Goal: Register for event/course

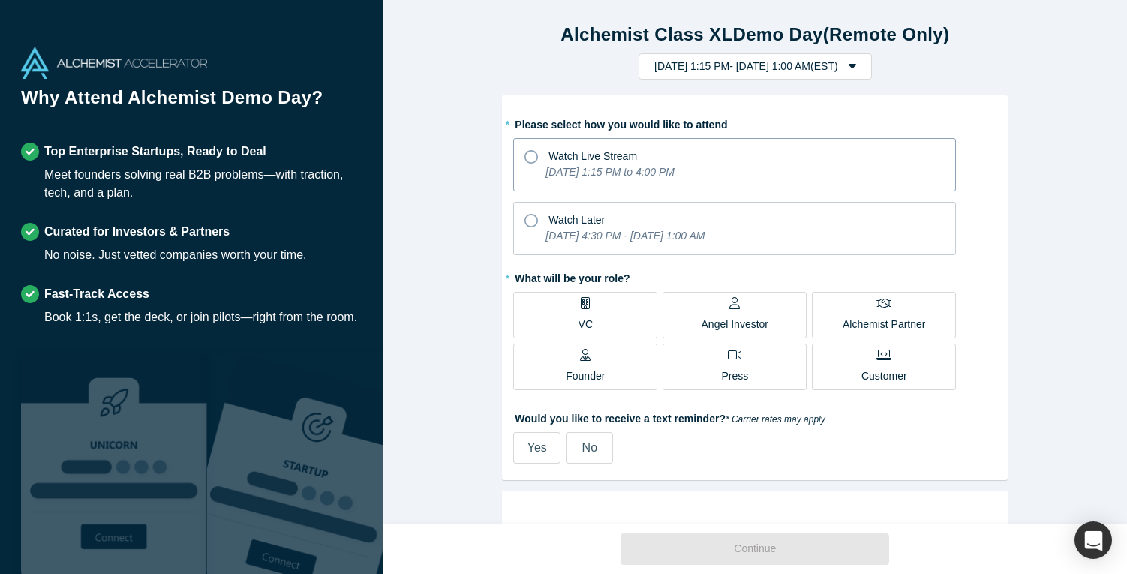
click at [526, 152] on icon at bounding box center [531, 157] width 14 height 14
click at [0, 0] on input "Watch Live Stream [DATE] 1:15 PM to 4:00 PM" at bounding box center [0, 0] width 0 height 0
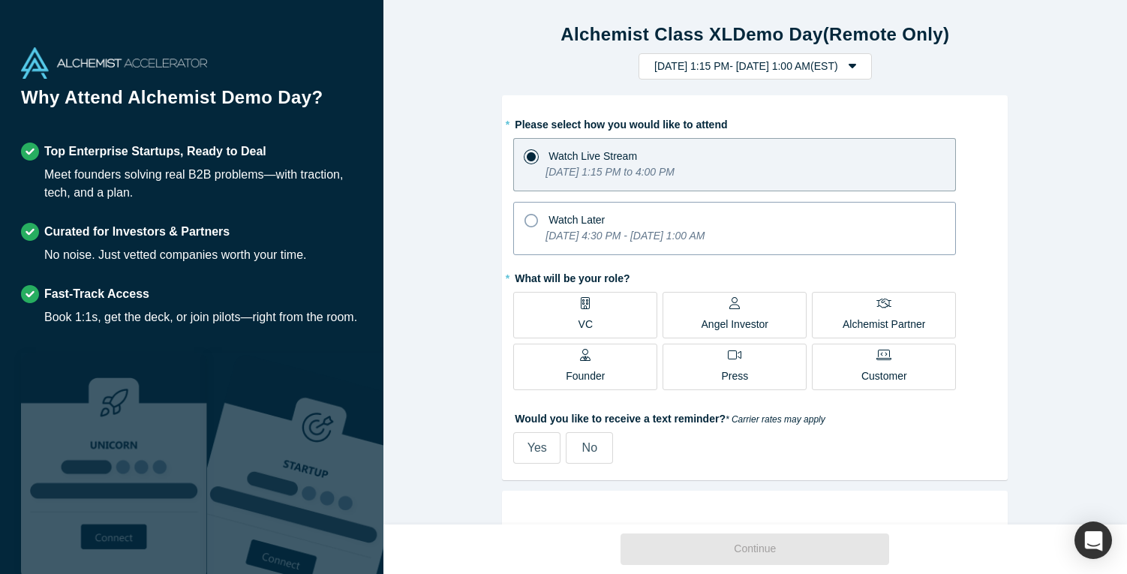
click at [528, 211] on div "Watch Later" at bounding box center [734, 218] width 420 height 20
click at [0, 0] on input "Watch Later [DATE] 4:30 PM - [DATE] 1:00 AM" at bounding box center [0, 0] width 0 height 0
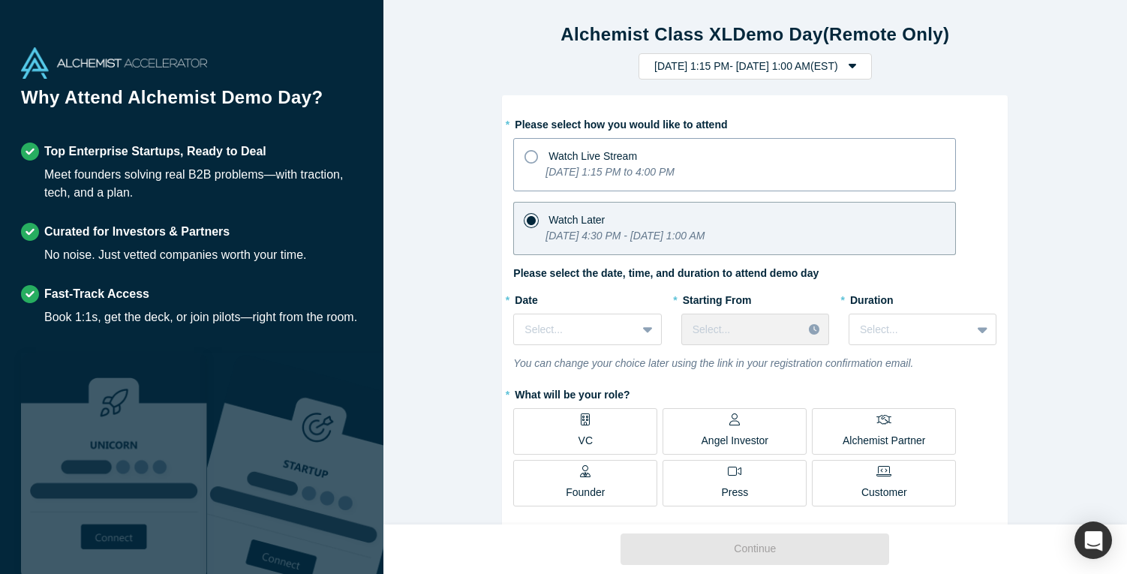
click at [531, 155] on icon at bounding box center [531, 157] width 14 height 14
click at [0, 0] on input "Watch Live Stream [DATE] 1:15 PM to 4:00 PM" at bounding box center [0, 0] width 0 height 0
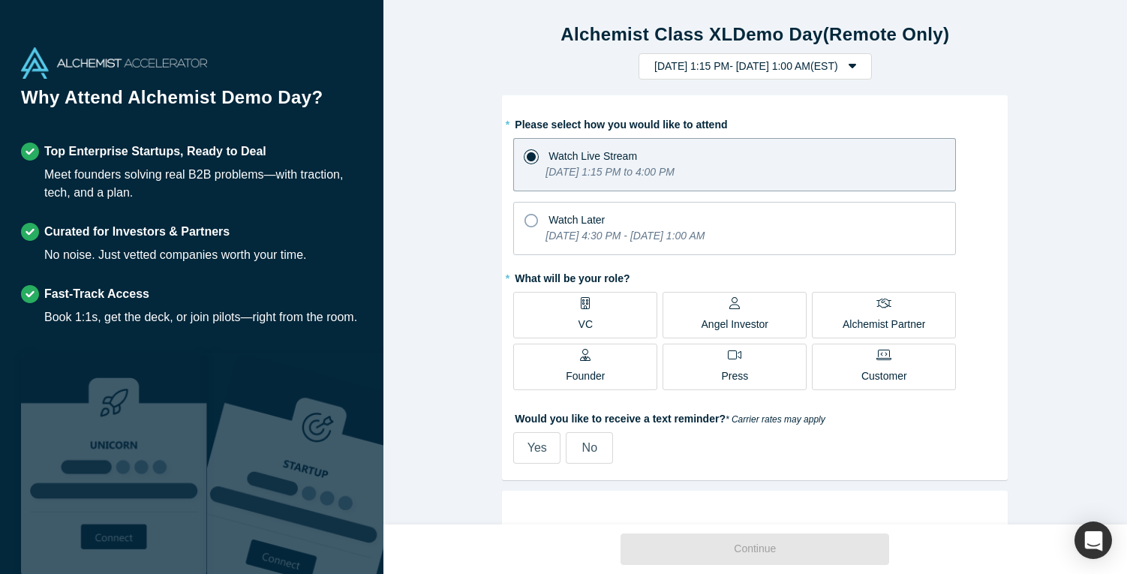
click at [587, 309] on span "VC" at bounding box center [585, 317] width 14 height 30
click at [0, 0] on input "VC" at bounding box center [0, 0] width 0 height 0
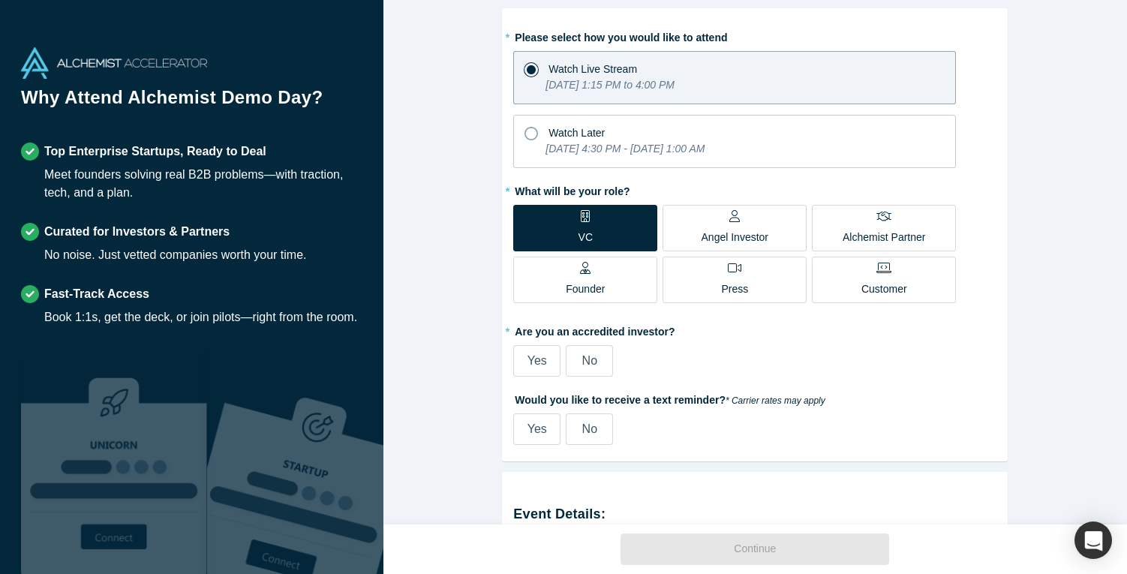
scroll to position [90, 0]
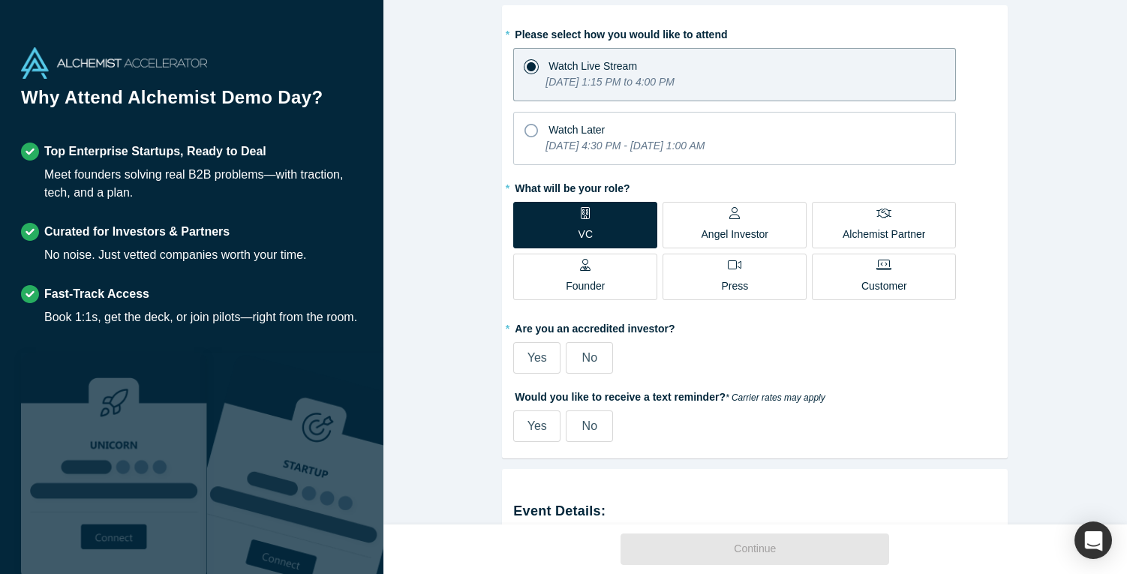
click at [542, 354] on span "Yes" at bounding box center [537, 357] width 20 height 13
click at [0, 0] on input "Yes" at bounding box center [0, 0] width 0 height 0
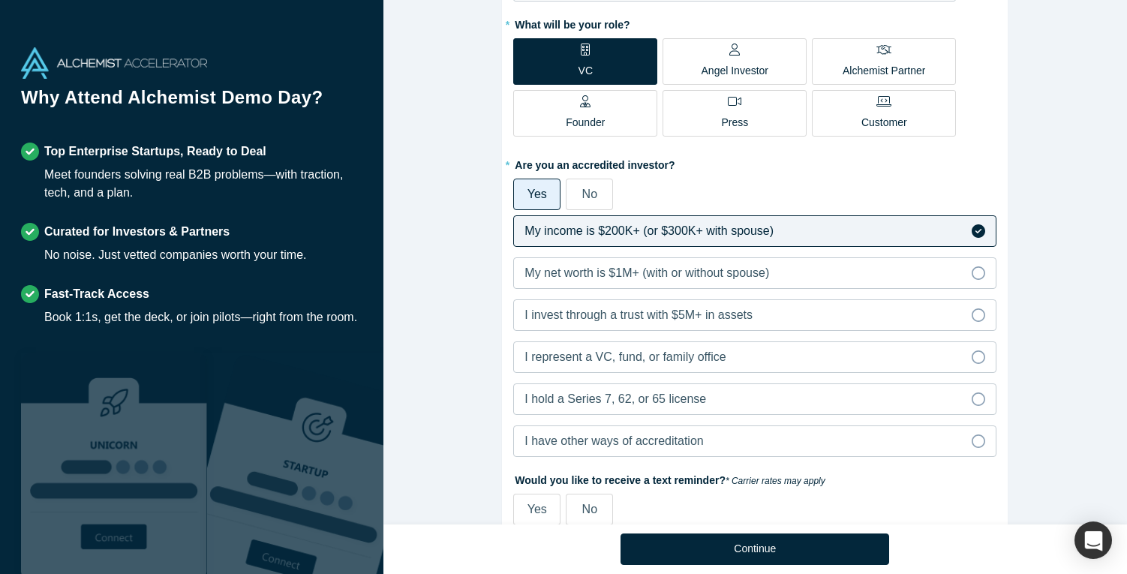
scroll to position [256, 0]
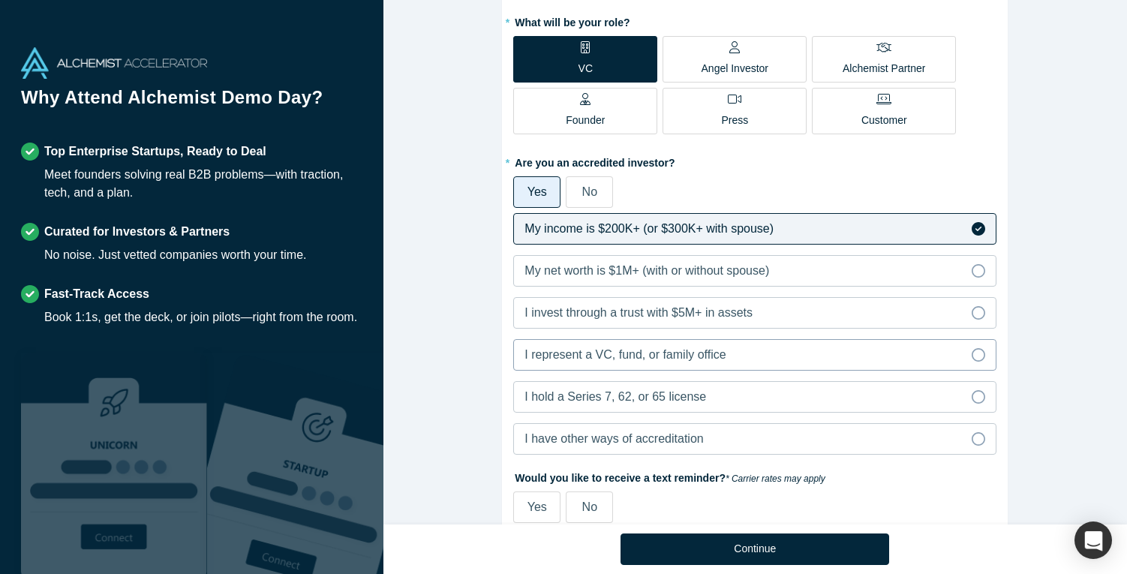
click at [977, 355] on icon at bounding box center [979, 355] width 14 height 14
click at [0, 0] on input "I represent a VC, fund, or family office" at bounding box center [0, 0] width 0 height 0
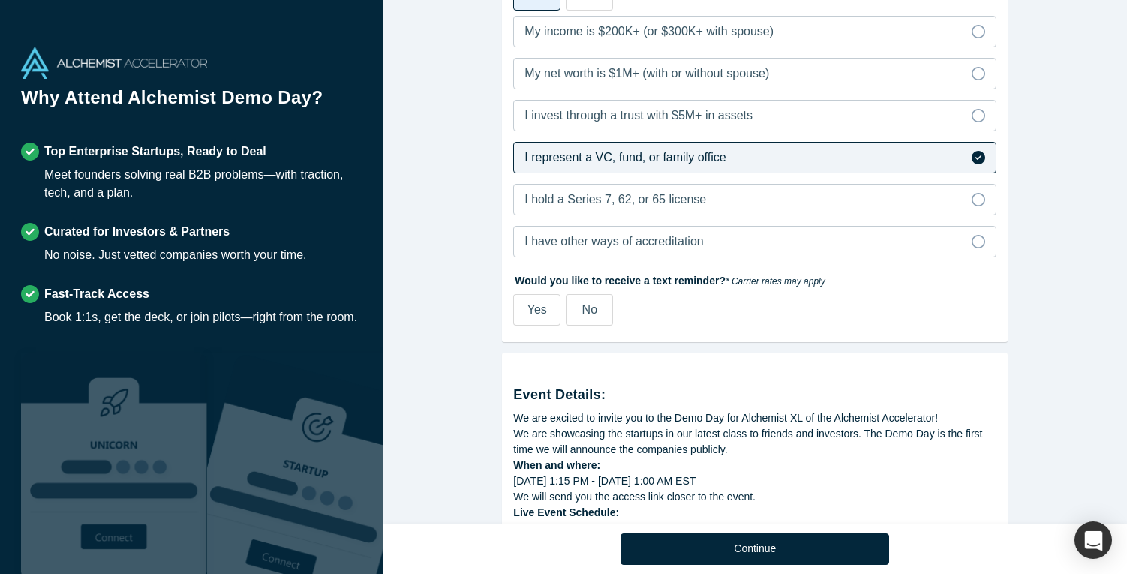
scroll to position [461, 0]
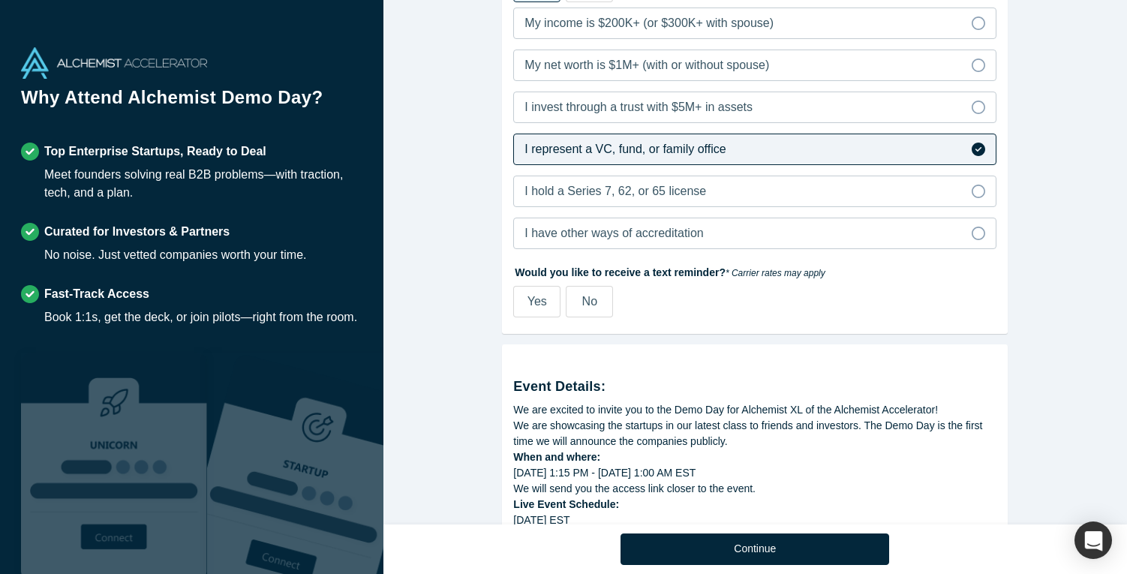
click at [596, 308] on div "No" at bounding box center [589, 302] width 15 height 18
click at [0, 0] on input "No" at bounding box center [0, 0] width 0 height 0
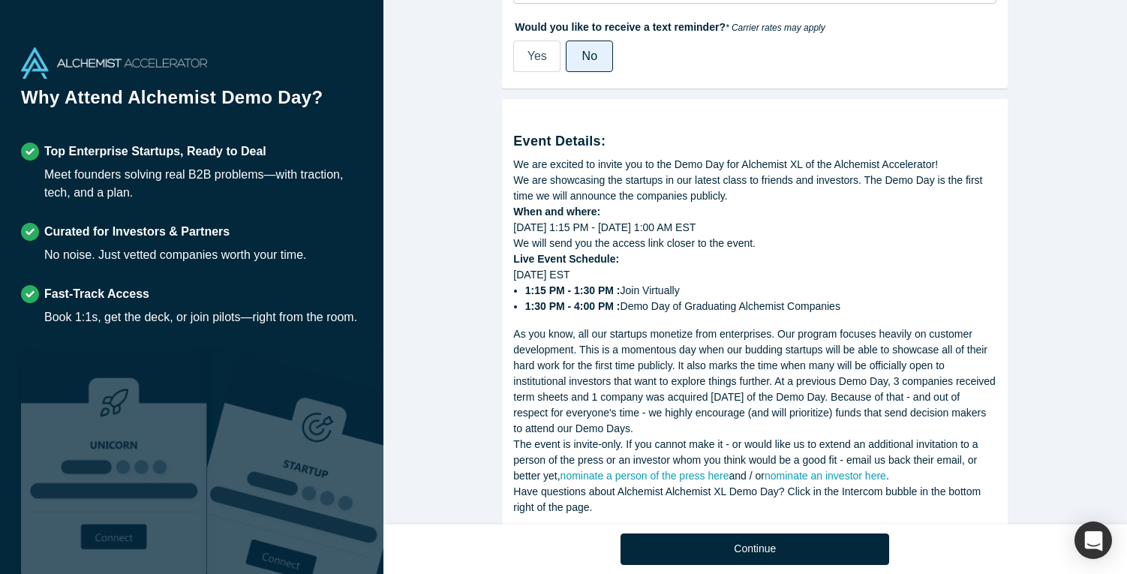
scroll to position [745, 0]
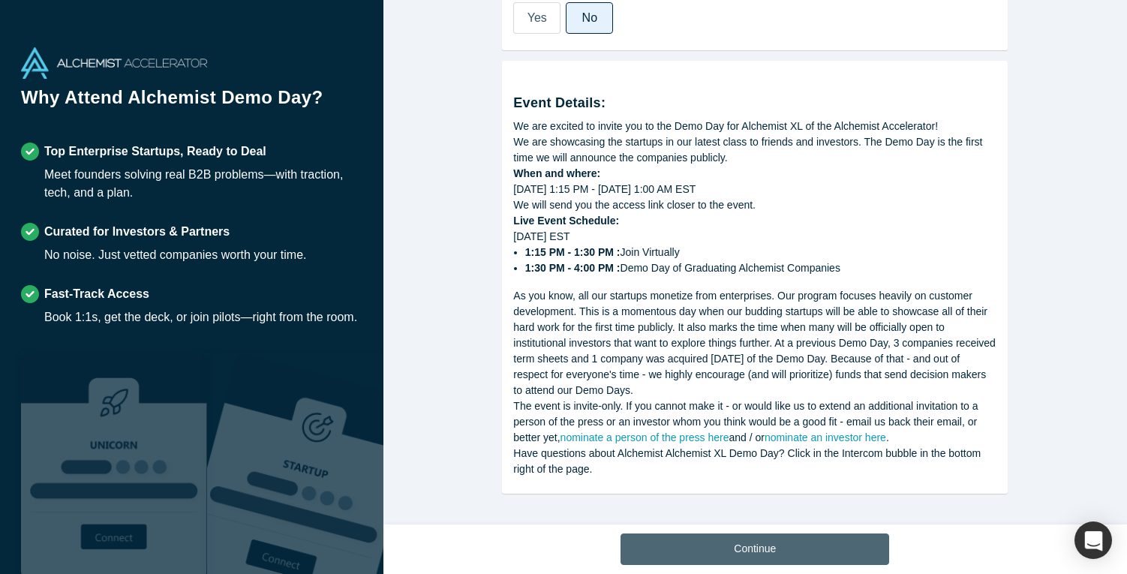
click at [773, 546] on button "Continue" at bounding box center [754, 549] width 269 height 32
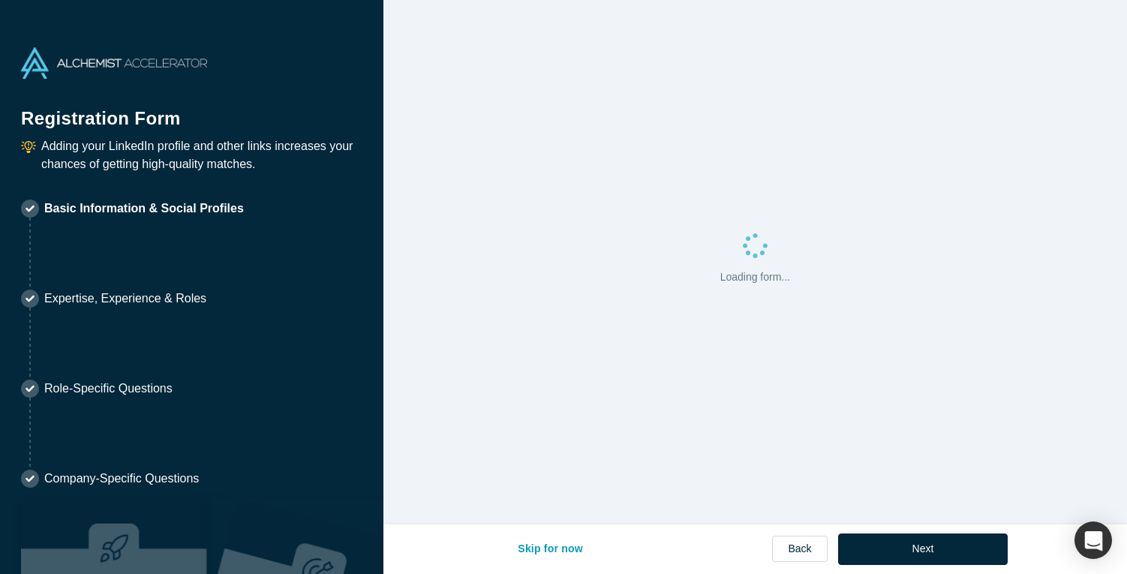
select select "US"
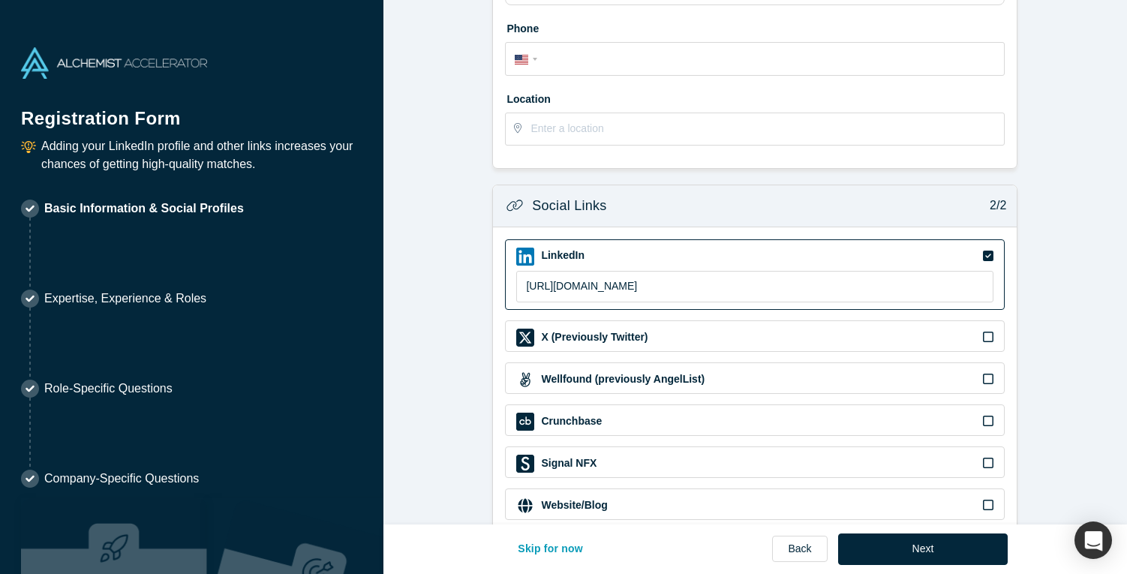
scroll to position [452, 0]
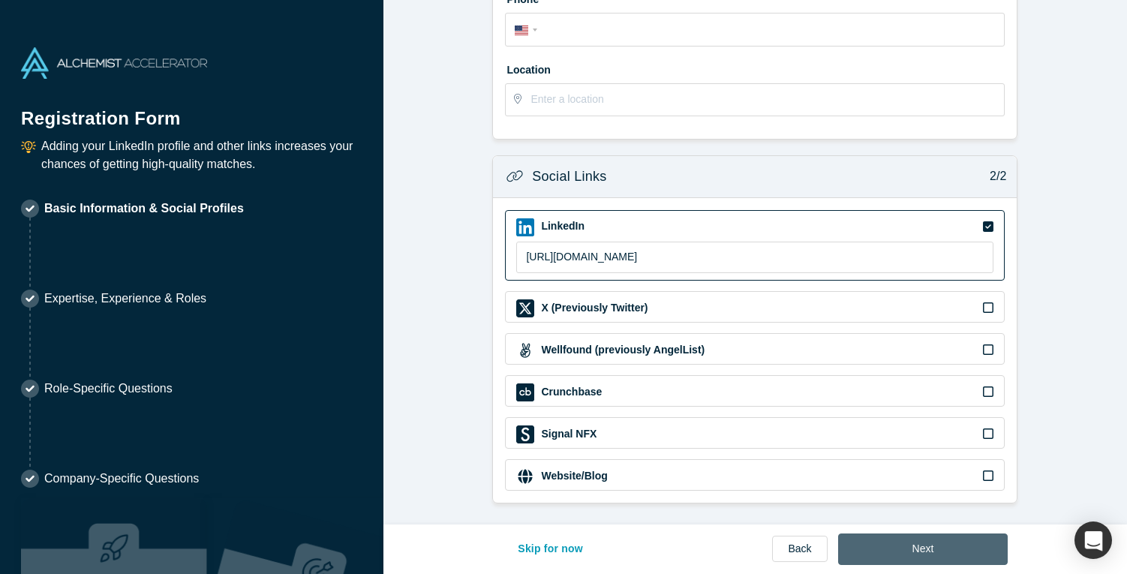
click at [947, 548] on button "Next" at bounding box center [923, 549] width 170 height 32
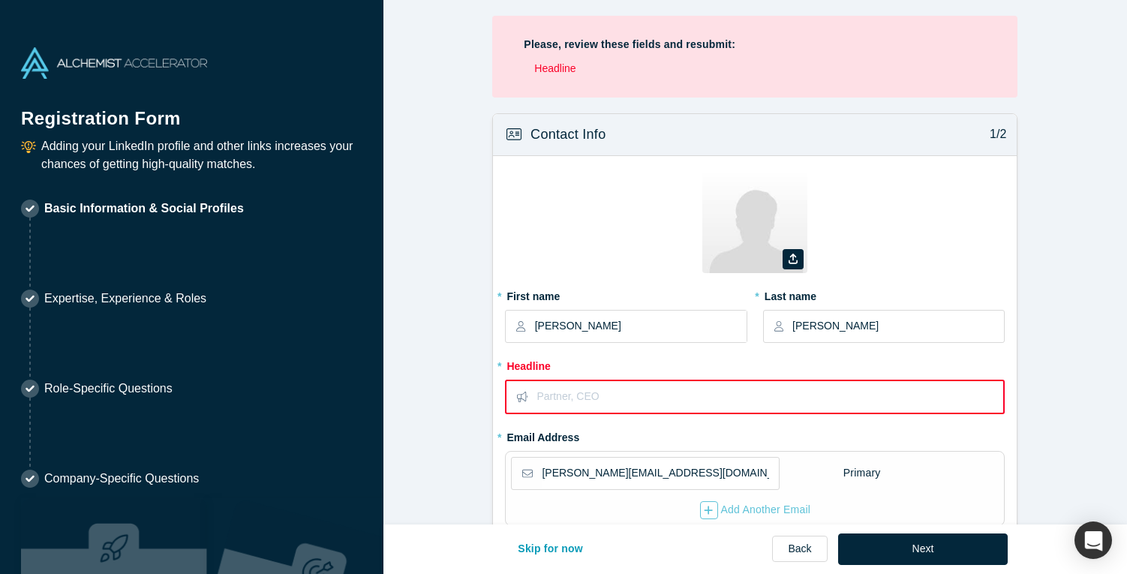
click at [845, 393] on input "text" at bounding box center [769, 397] width 466 height 32
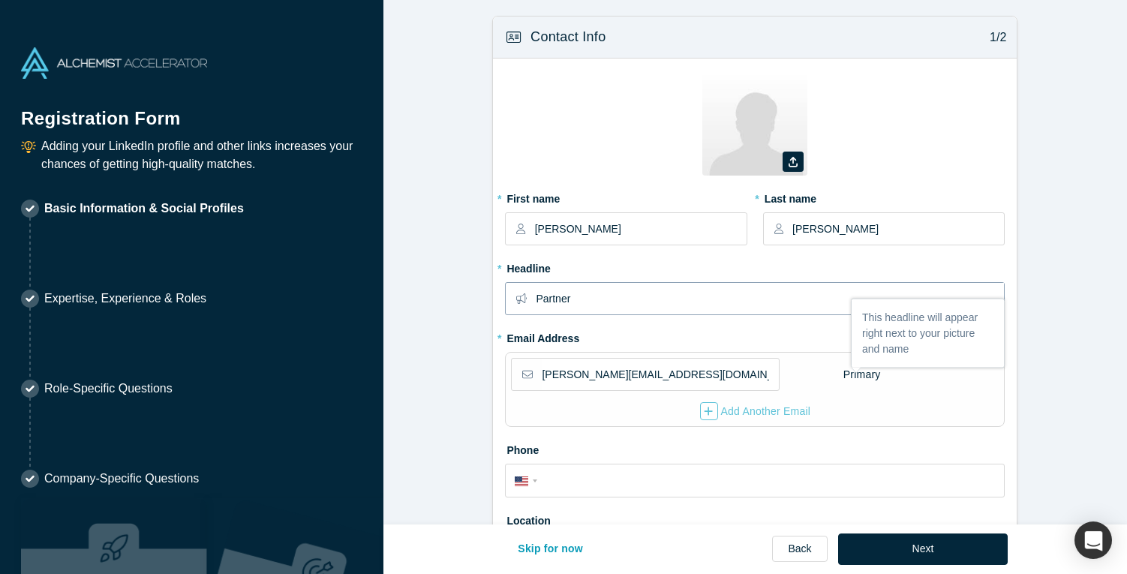
type input "Partner"
click at [1030, 292] on form "Contact Info 1/2 Zoom Save Remove Upload New * First name [PERSON_NAME] * Last …" at bounding box center [754, 485] width 743 height 939
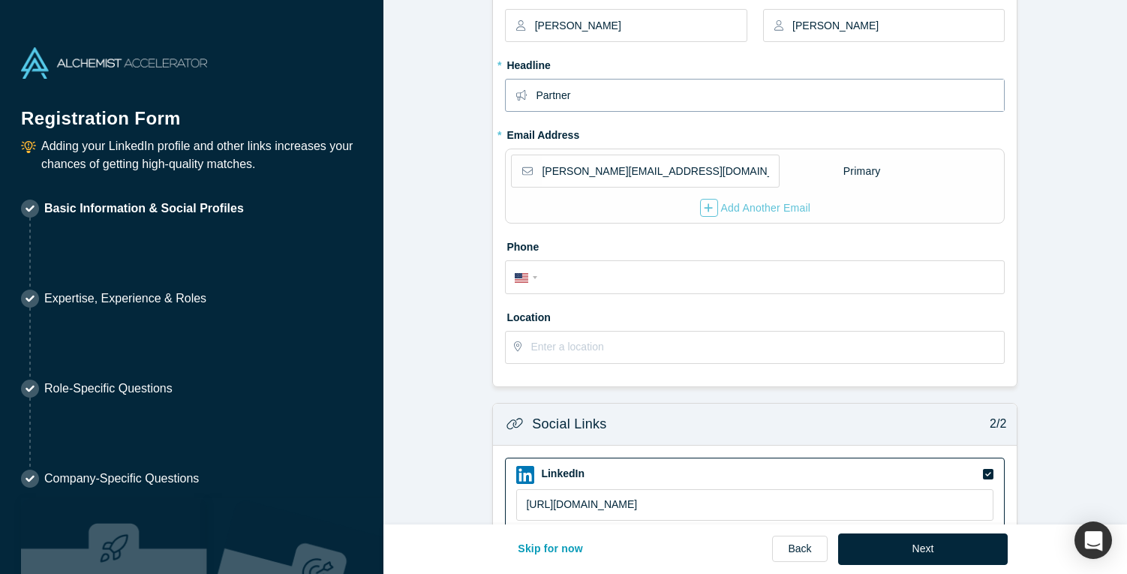
scroll to position [212, 0]
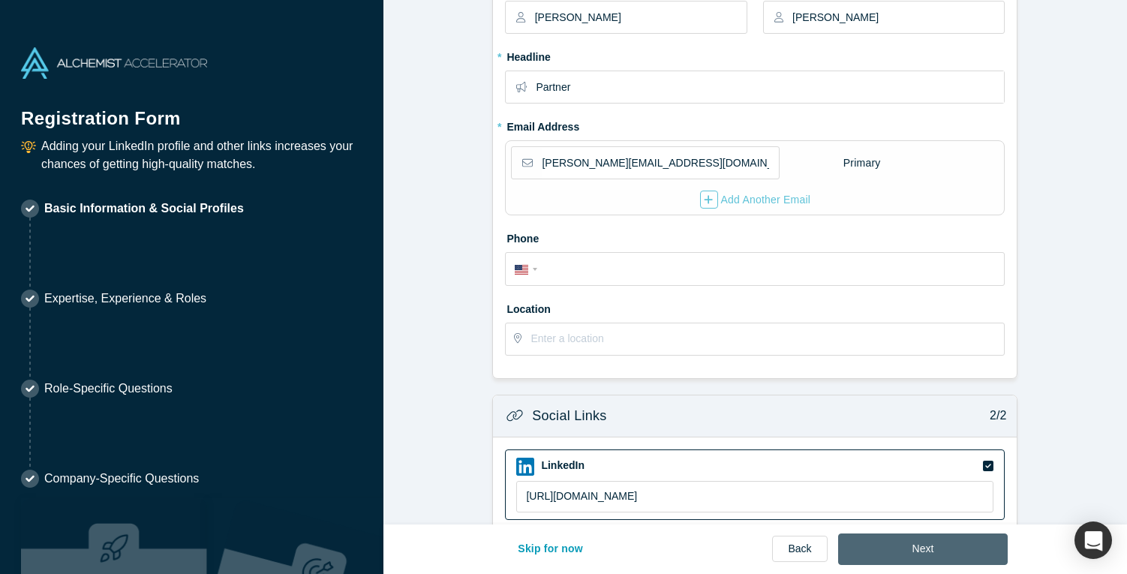
click at [934, 552] on button "Next" at bounding box center [923, 549] width 170 height 32
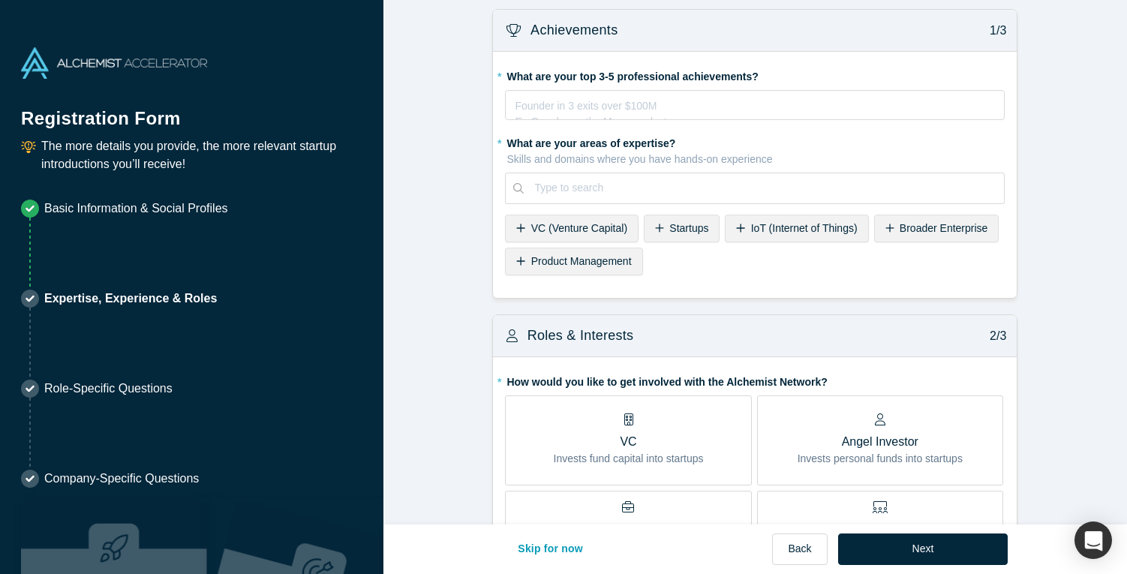
scroll to position [0, 0]
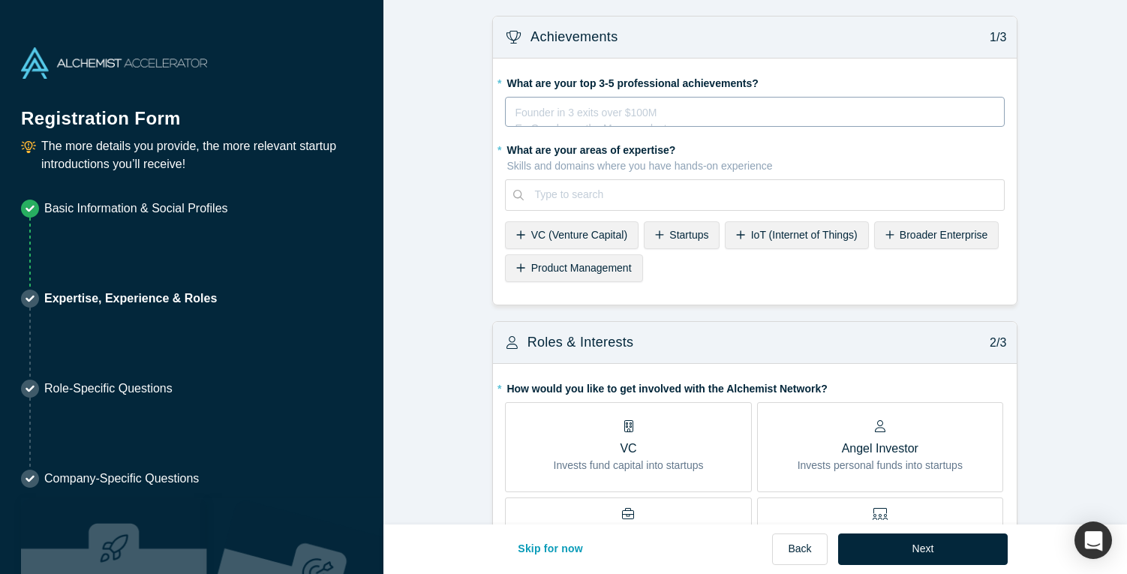
click at [770, 121] on div "Founder in 3 exits over $100M Ex-Googler on the Maps product Ultramarathoner fo…" at bounding box center [755, 112] width 500 height 30
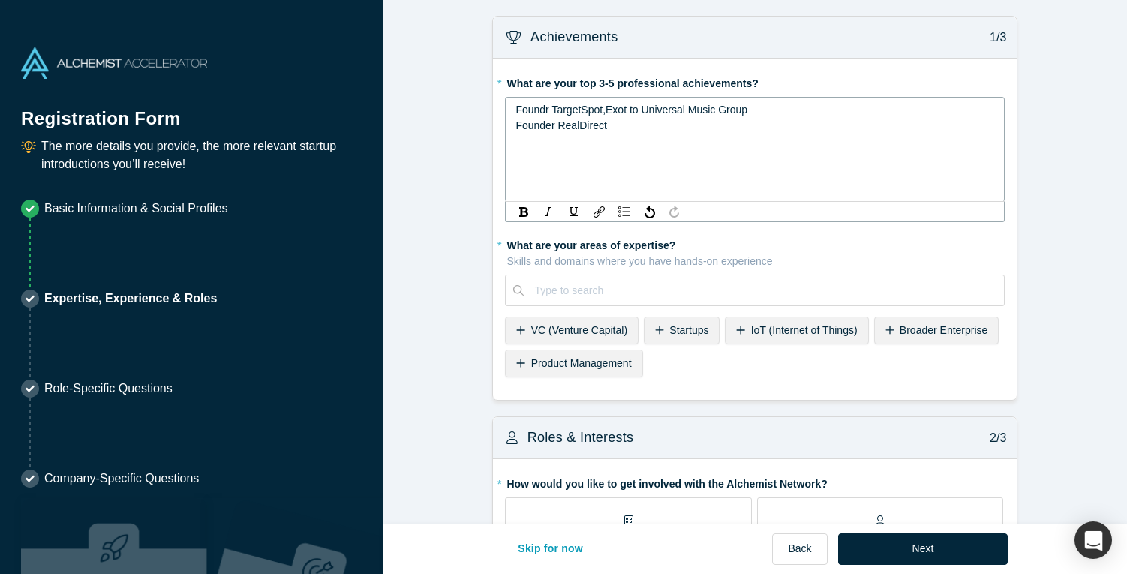
click at [622, 110] on span "Foundr TargetSpot,Exot to Universal Music Group" at bounding box center [631, 110] width 232 height 12
click at [545, 110] on span "Foundr TargetSpot,Exit to Universal Music Group" at bounding box center [629, 110] width 228 height 12
click at [617, 122] on div "Founder RealDirect" at bounding box center [754, 126] width 479 height 16
click at [572, 287] on div at bounding box center [763, 290] width 459 height 19
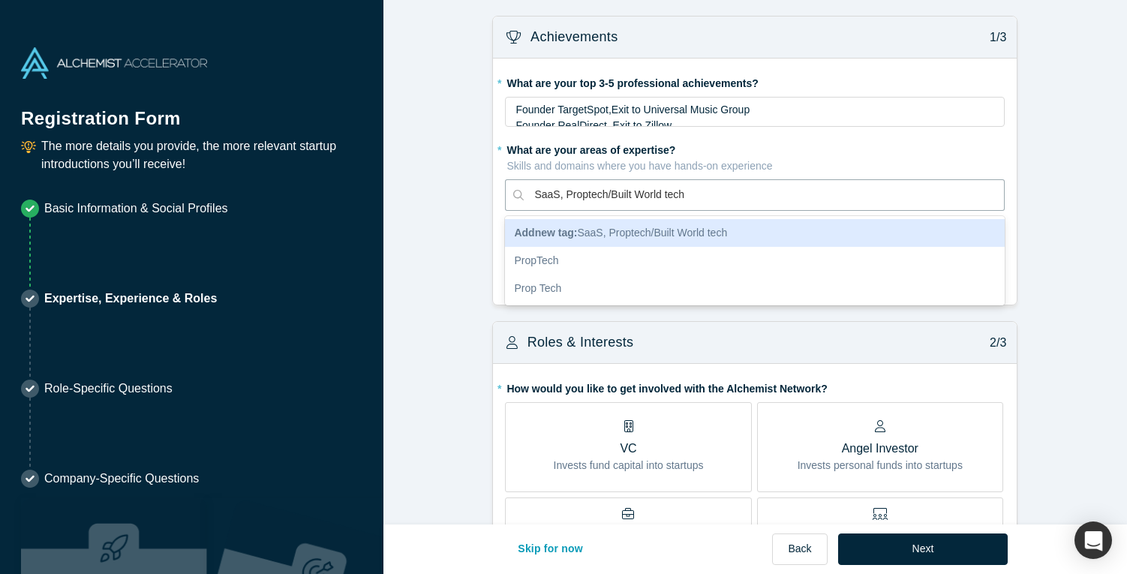
type input "SaaS, Proptech/Built World tech"
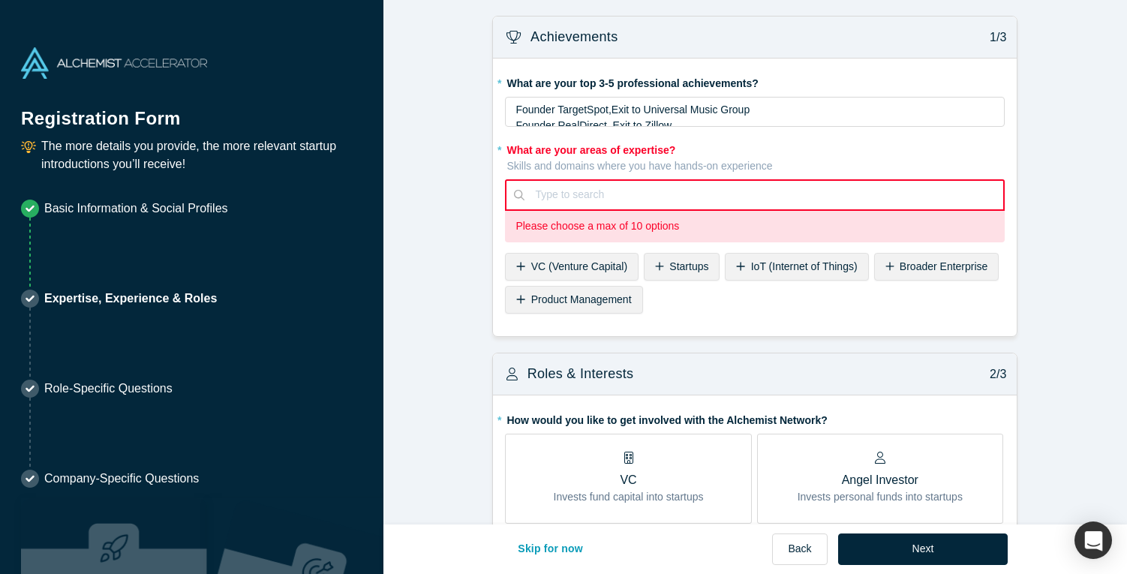
click at [835, 206] on div "Type to search" at bounding box center [763, 194] width 479 height 25
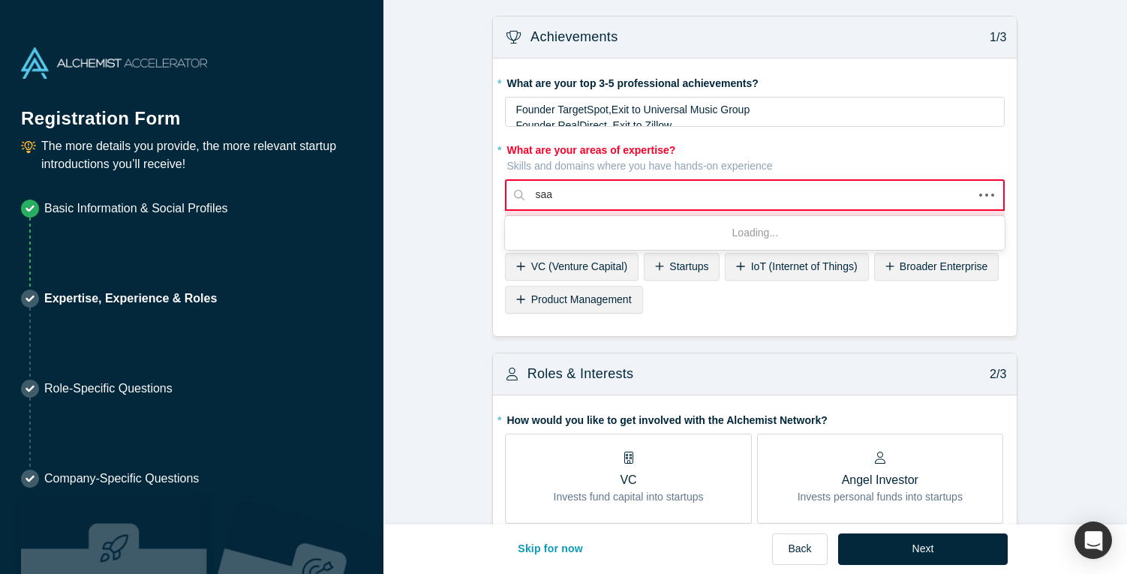
type input "saas"
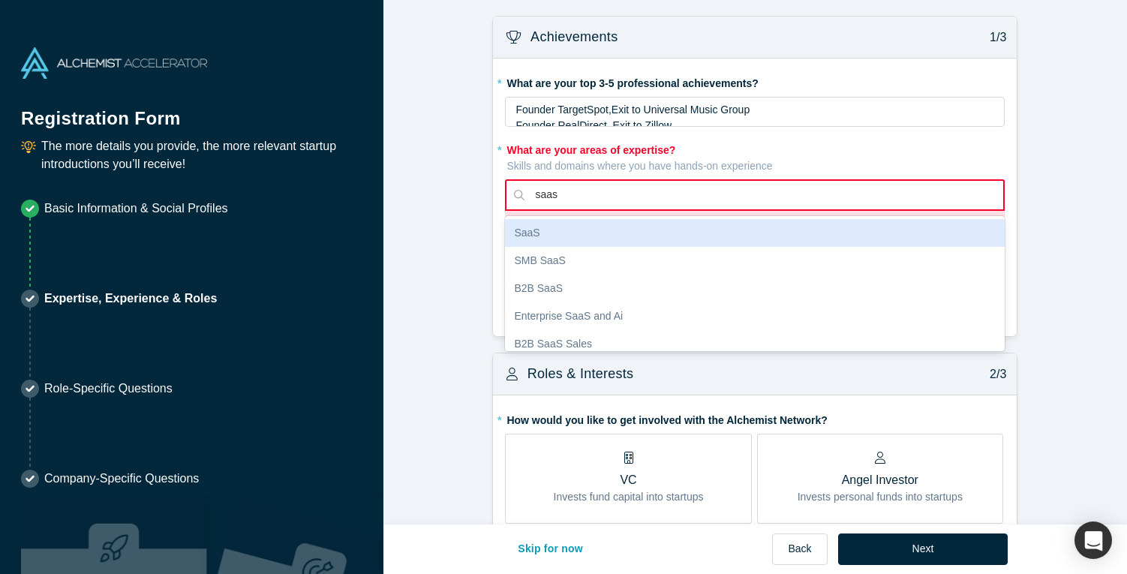
click at [712, 234] on div "SaaS" at bounding box center [755, 233] width 500 height 28
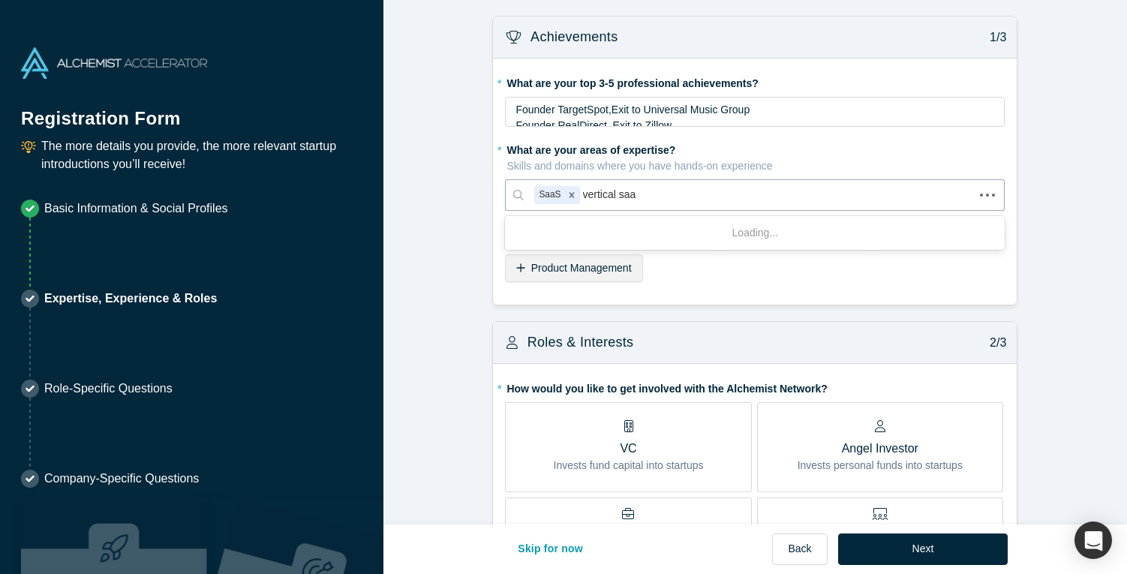
type input "vertical saas"
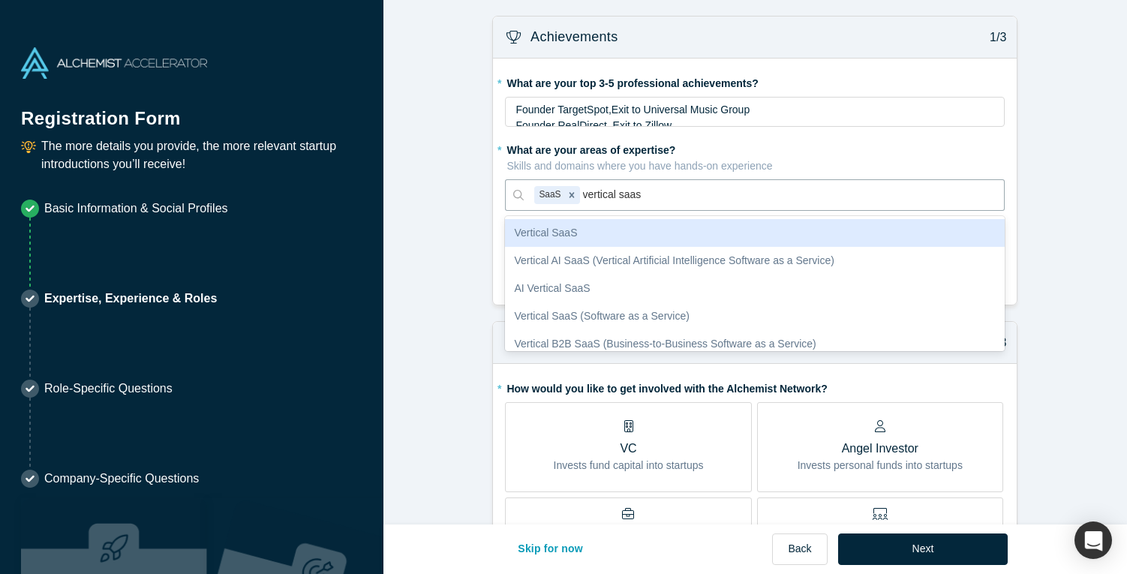
click at [700, 222] on div "Vertical SaaS" at bounding box center [755, 233] width 500 height 28
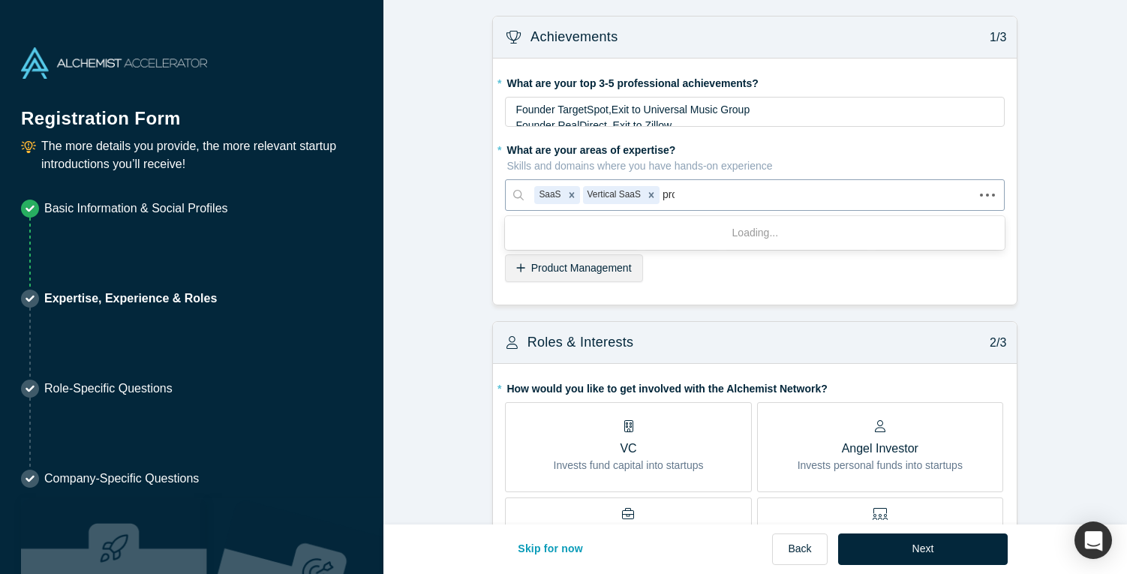
type input "prop"
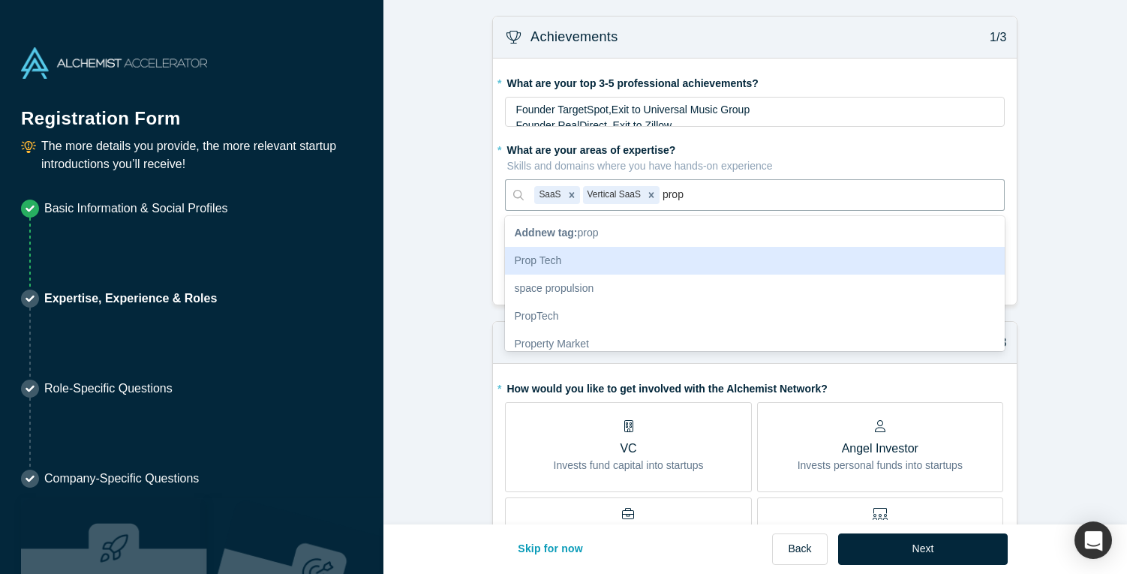
click at [716, 260] on div "Prop Tech" at bounding box center [755, 261] width 500 height 28
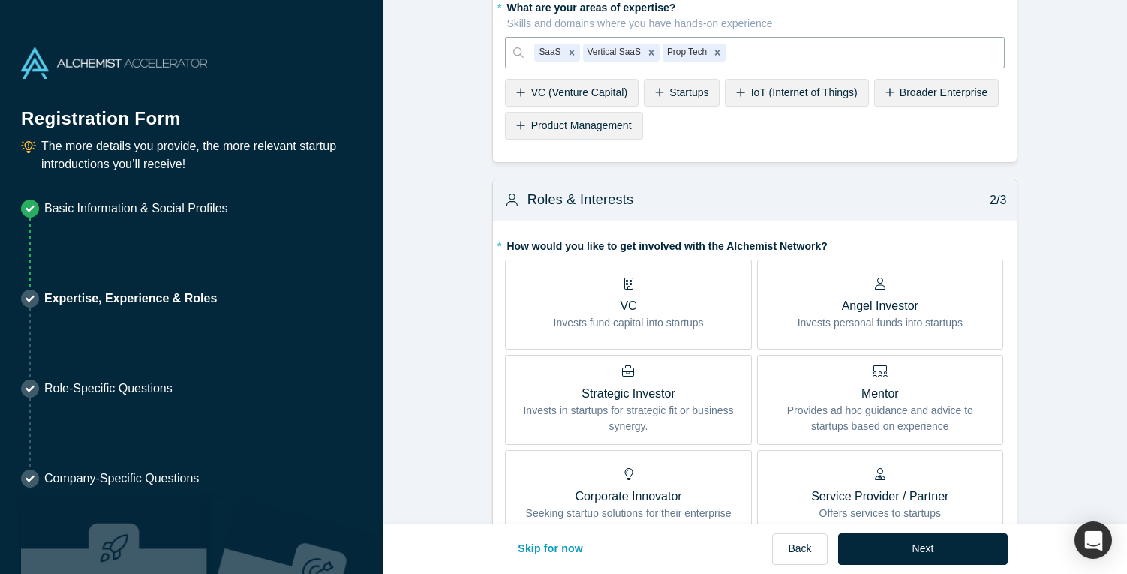
scroll to position [152, 0]
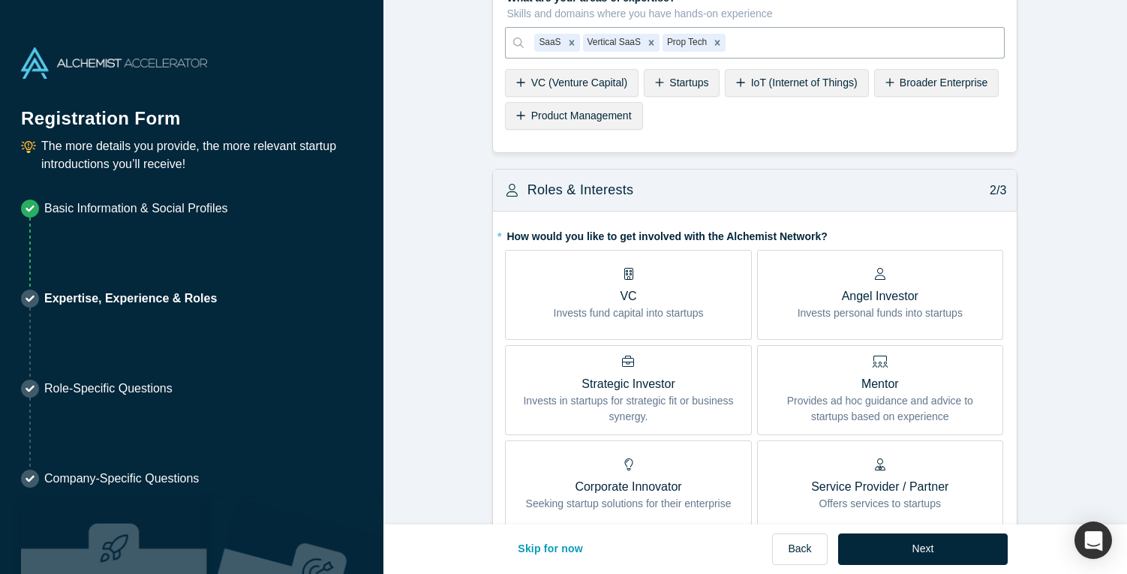
click at [649, 276] on div "VC Invests fund capital into startups" at bounding box center [629, 294] width 150 height 53
click at [0, 0] on input "VC Invests fund capital into startups" at bounding box center [0, 0] width 0 height 0
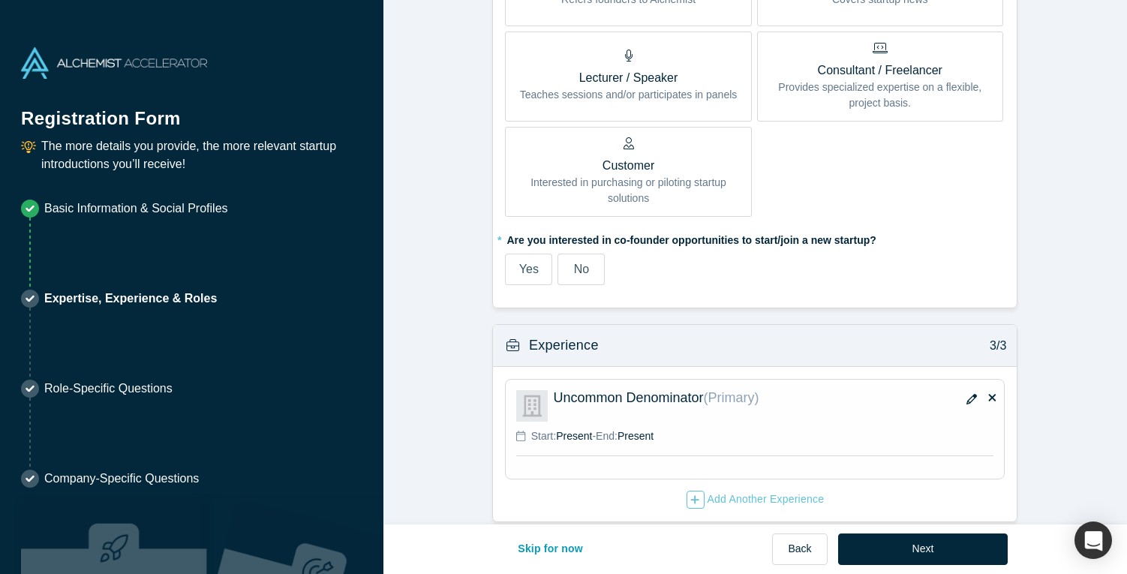
scroll to position [866, 0]
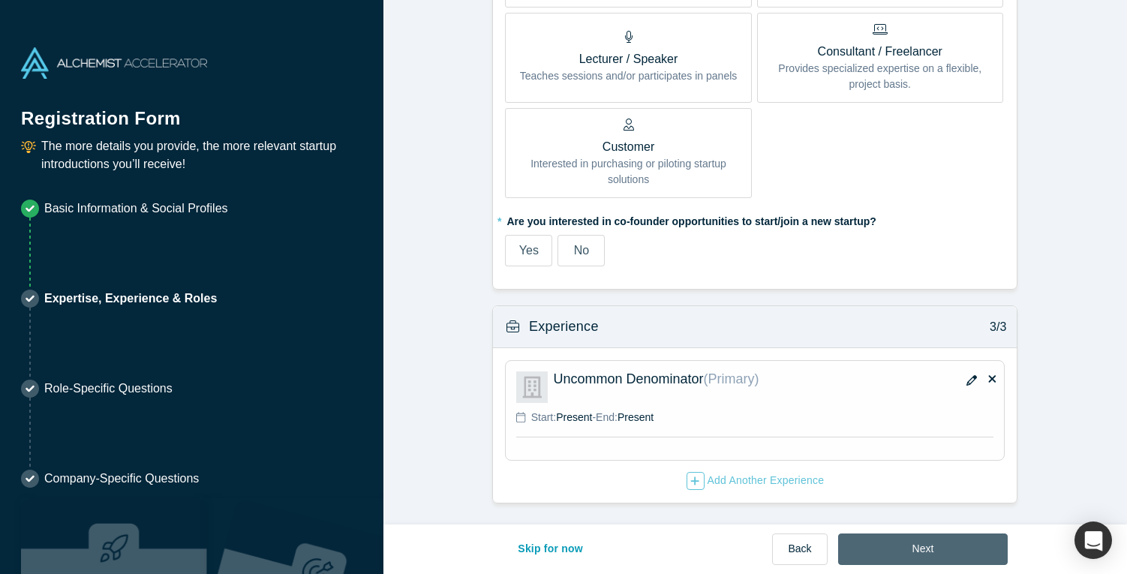
click at [915, 542] on button "Next" at bounding box center [923, 549] width 170 height 32
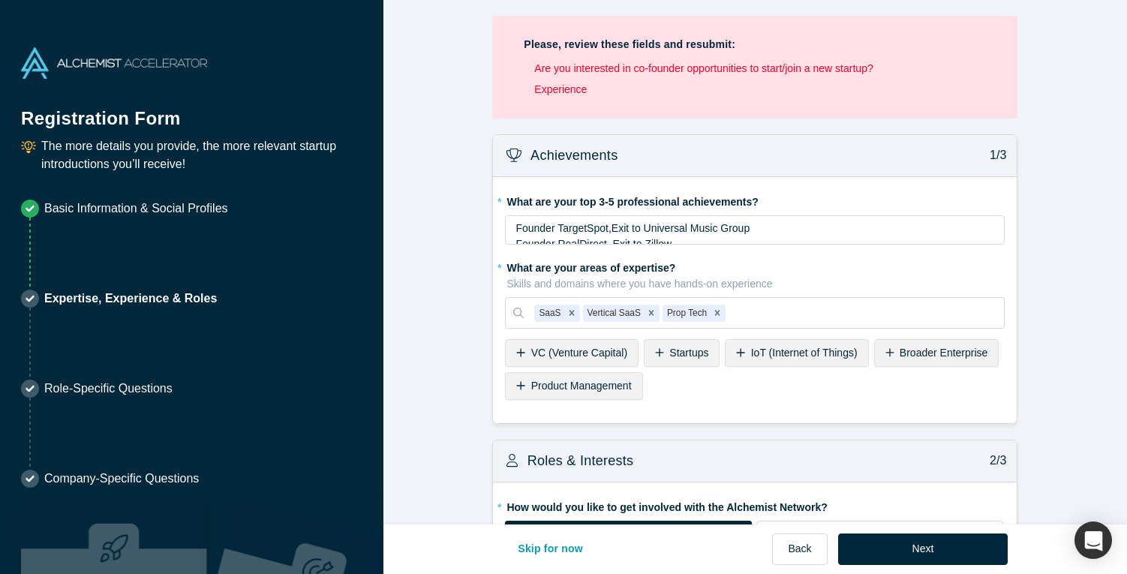
click at [783, 73] on li "Are you interested in co-founder opportunities to start/join a new startup?" at bounding box center [760, 69] width 452 height 16
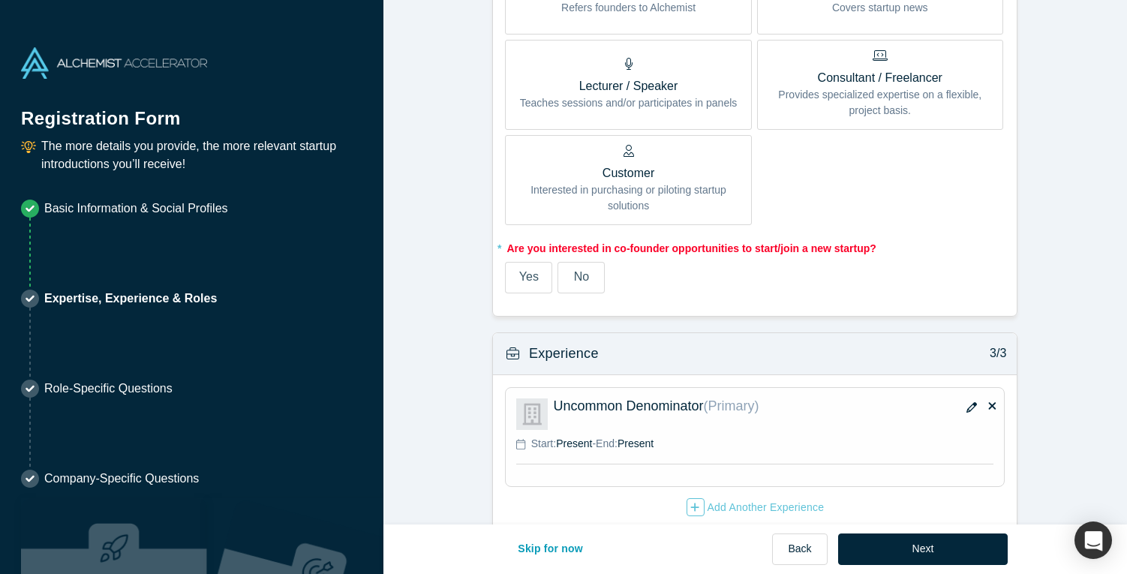
scroll to position [984, 0]
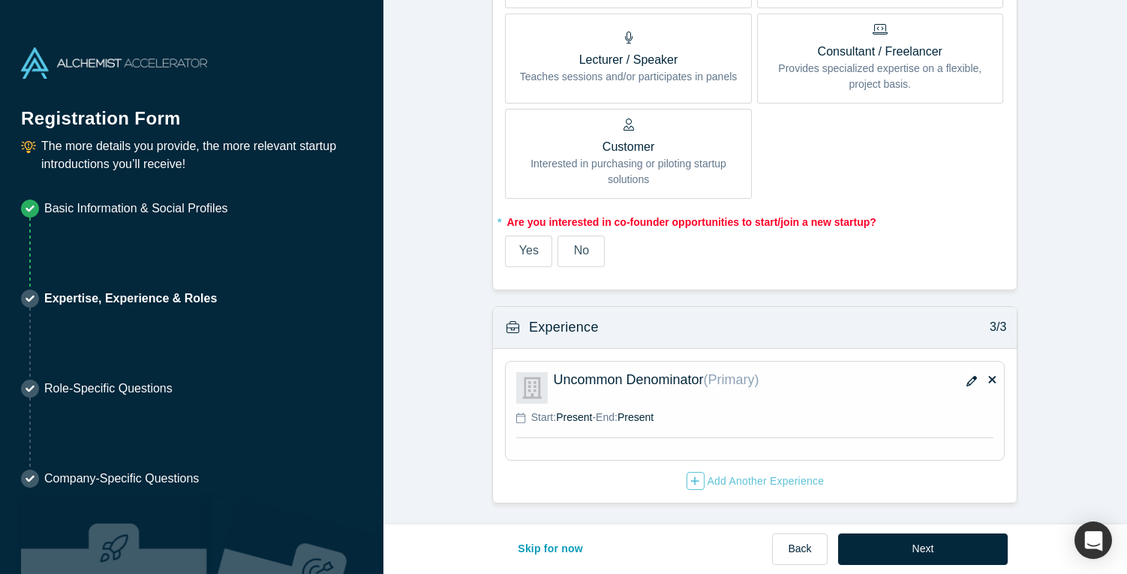
click at [587, 251] on span "No" at bounding box center [581, 250] width 15 height 13
click at [0, 0] on input "No" at bounding box center [0, 0] width 0 height 0
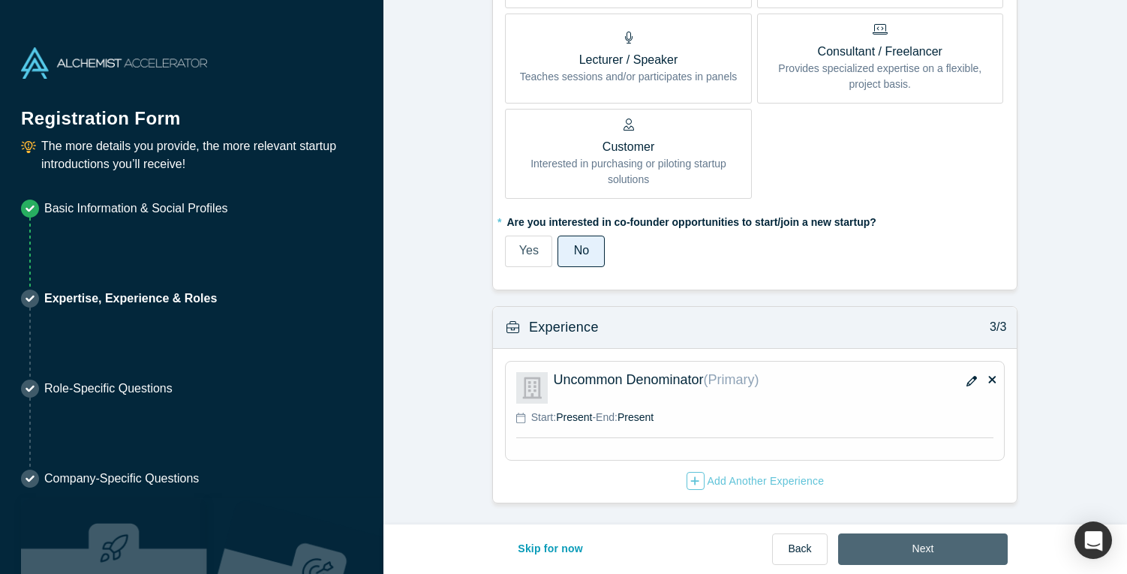
click at [943, 543] on button "Next" at bounding box center [923, 549] width 170 height 32
click at [969, 382] on icon "button" at bounding box center [971, 381] width 11 height 11
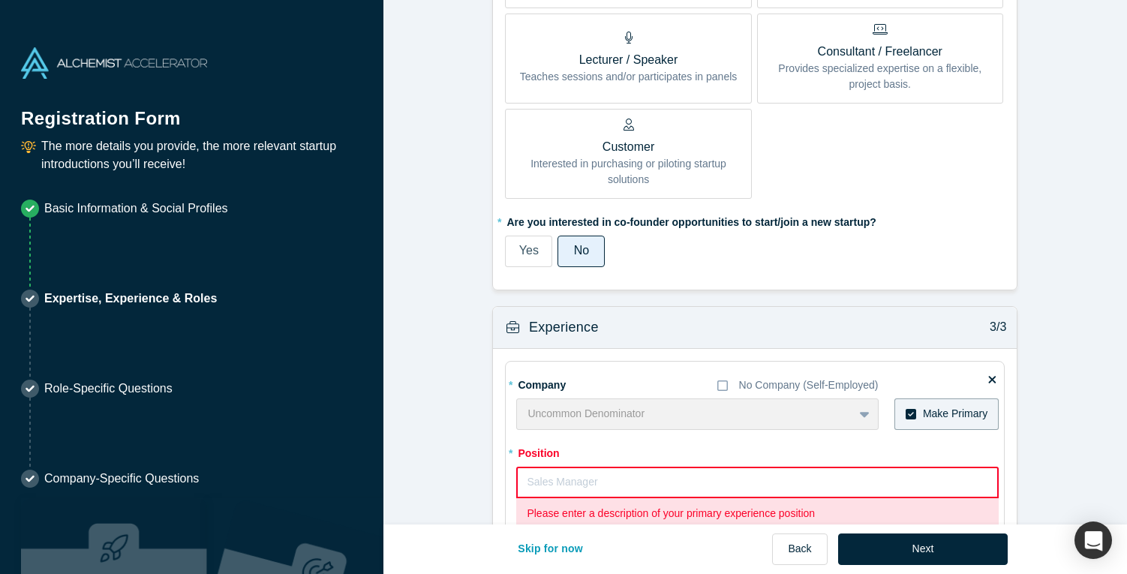
click at [777, 476] on input "text" at bounding box center [757, 483] width 482 height 32
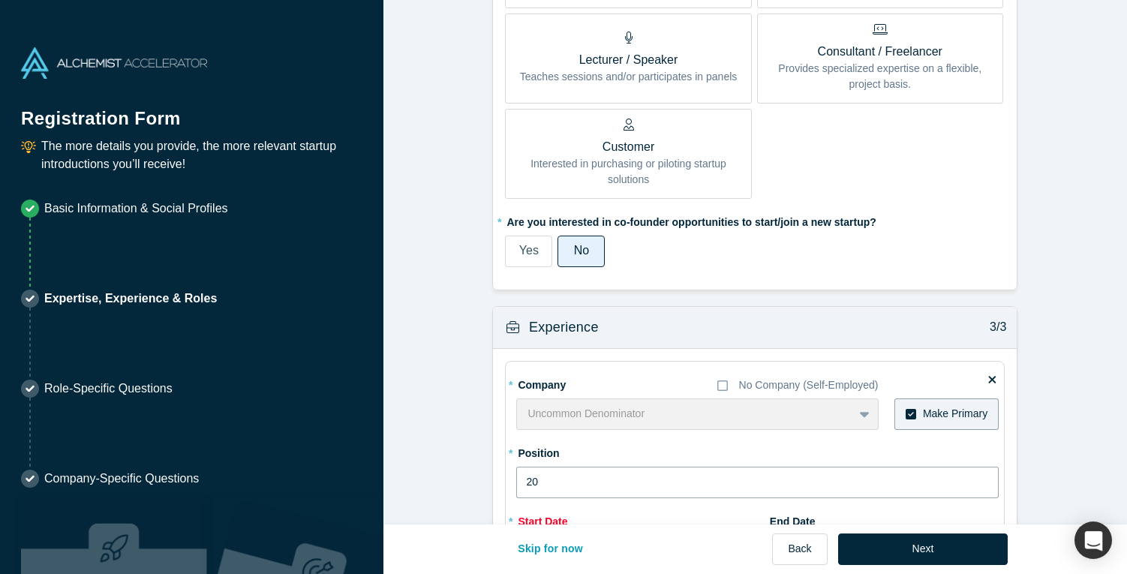
type input "2"
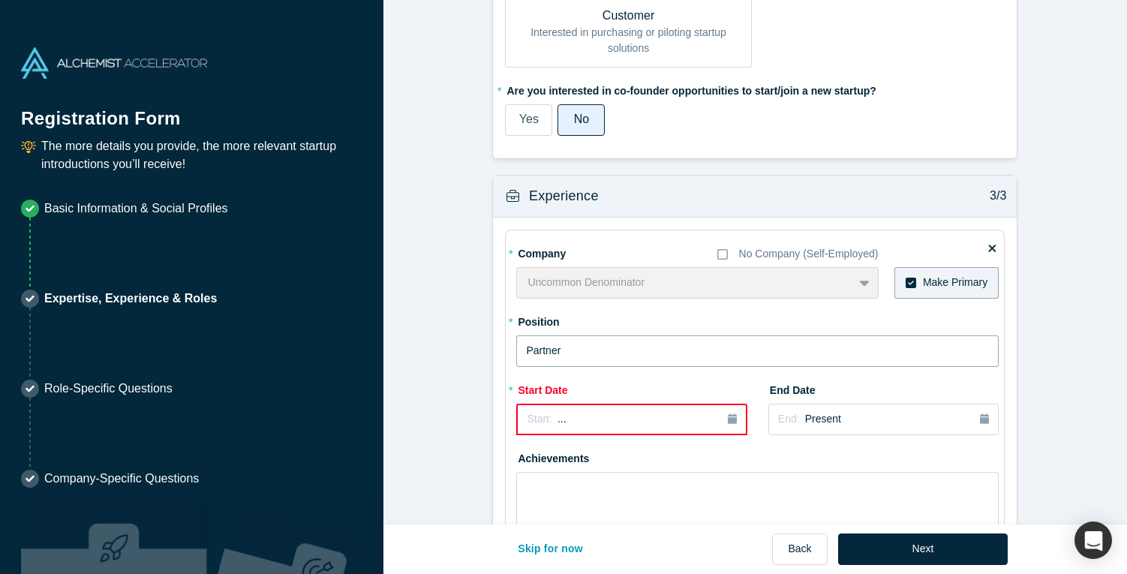
scroll to position [1098, 0]
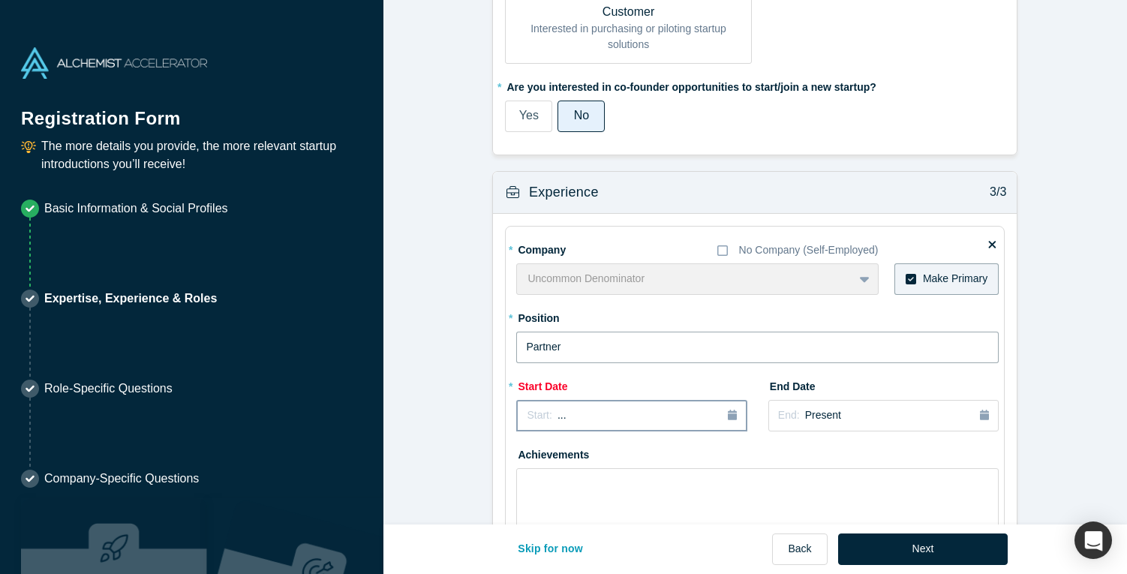
type input "Partner"
click at [704, 411] on div "Start: ..." at bounding box center [631, 415] width 209 height 17
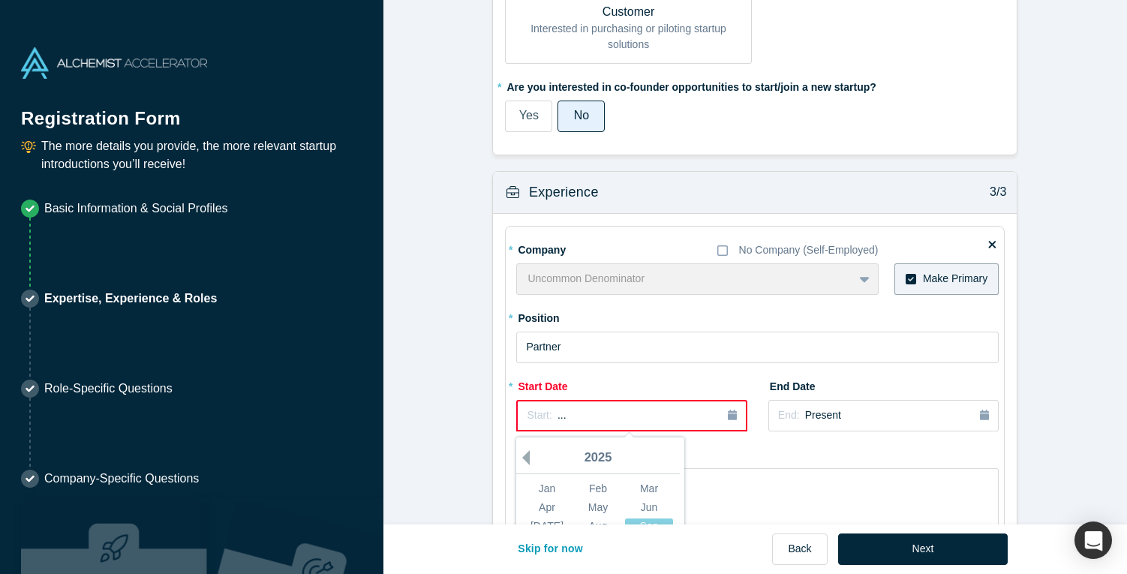
click at [530, 455] on button "Previous Year" at bounding box center [522, 457] width 15 height 15
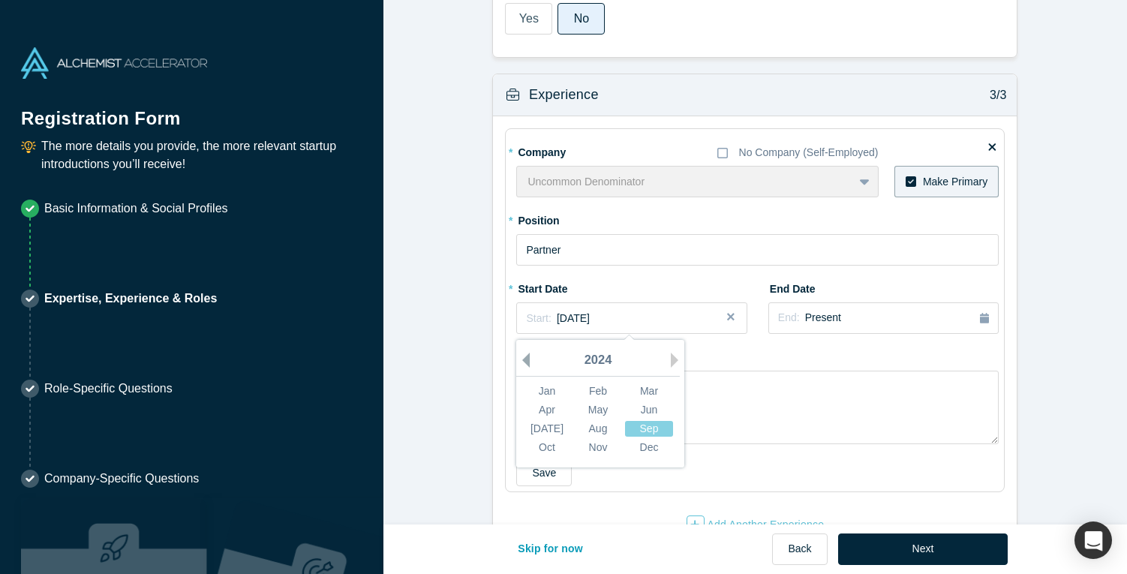
scroll to position [1001, 0]
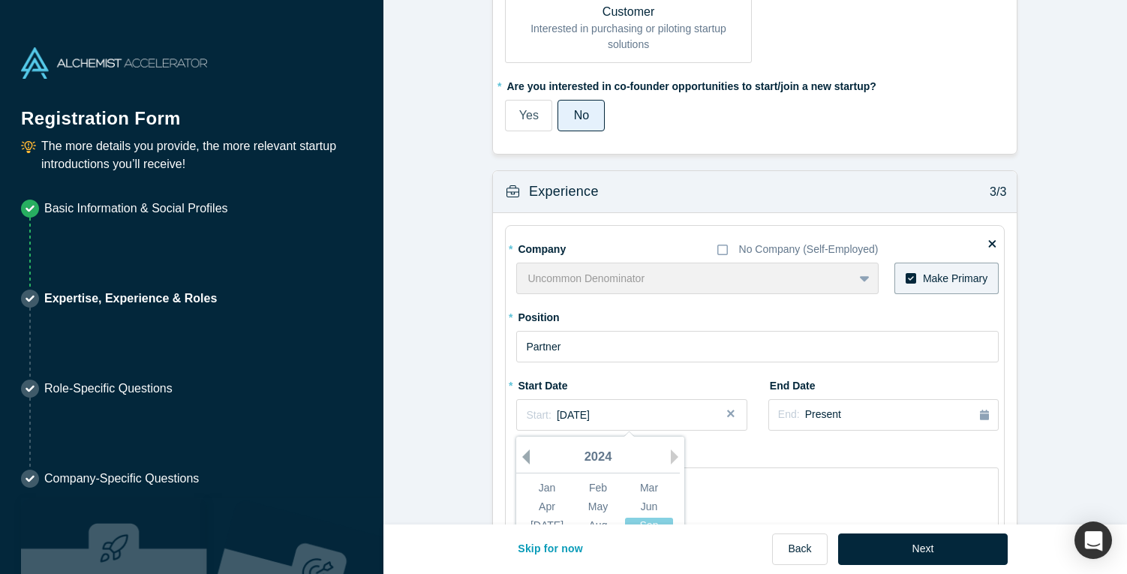
click at [530, 455] on button "Previous Year" at bounding box center [522, 456] width 15 height 15
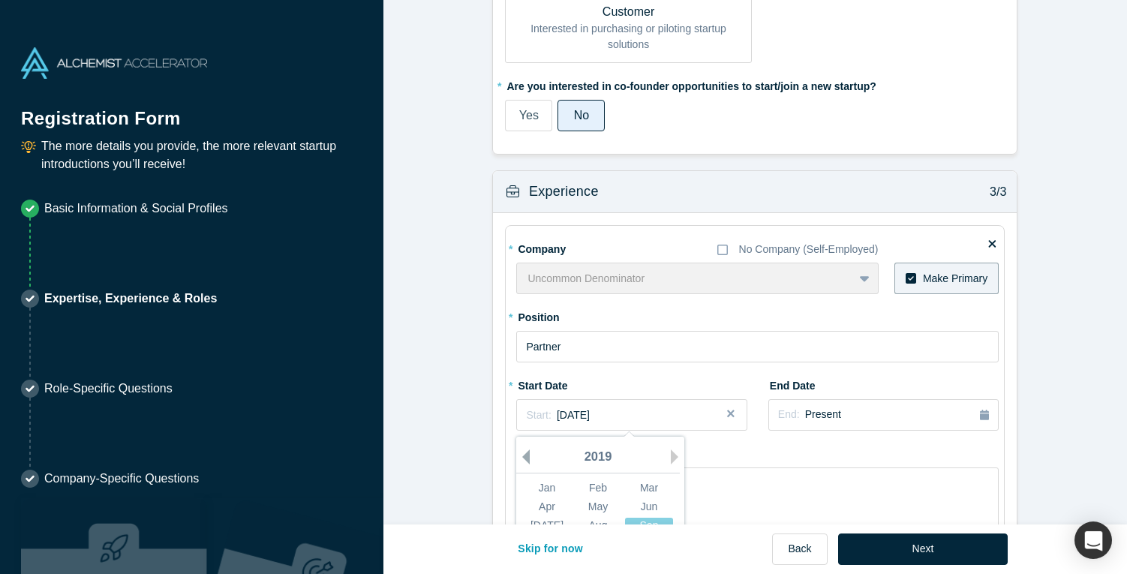
click at [530, 455] on button "Previous Year" at bounding box center [522, 456] width 15 height 15
click at [671, 455] on button "Next Year" at bounding box center [678, 456] width 15 height 15
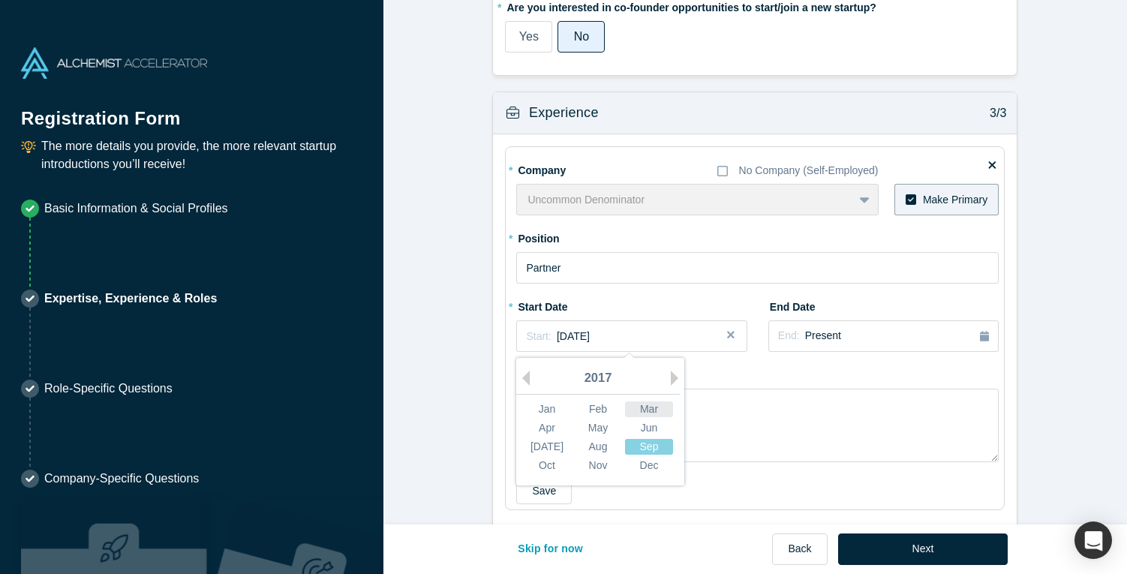
scroll to position [1084, 0]
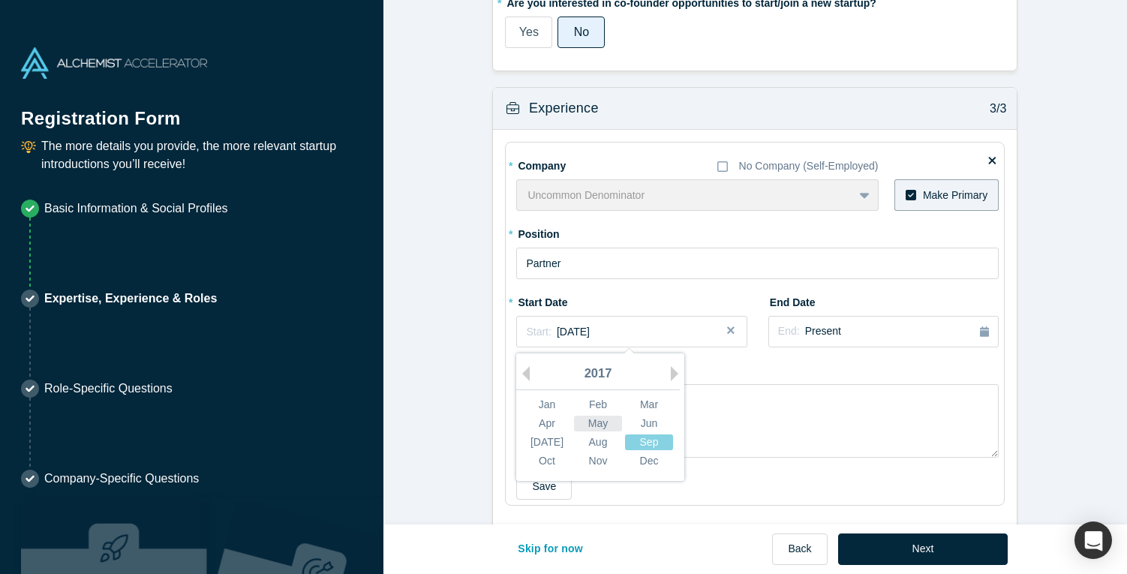
click at [593, 425] on div "May" at bounding box center [598, 424] width 48 height 16
click at [887, 332] on div "End: Present" at bounding box center [883, 331] width 211 height 17
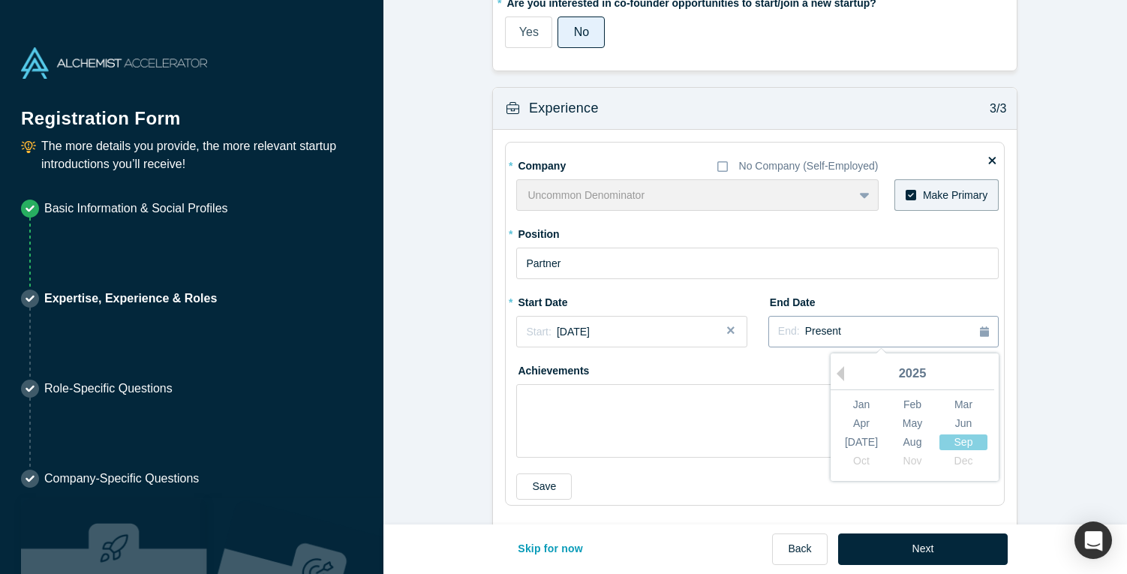
click at [822, 325] on span "Present" at bounding box center [823, 331] width 36 height 12
click at [757, 368] on div "Achievements" at bounding box center [757, 408] width 482 height 100
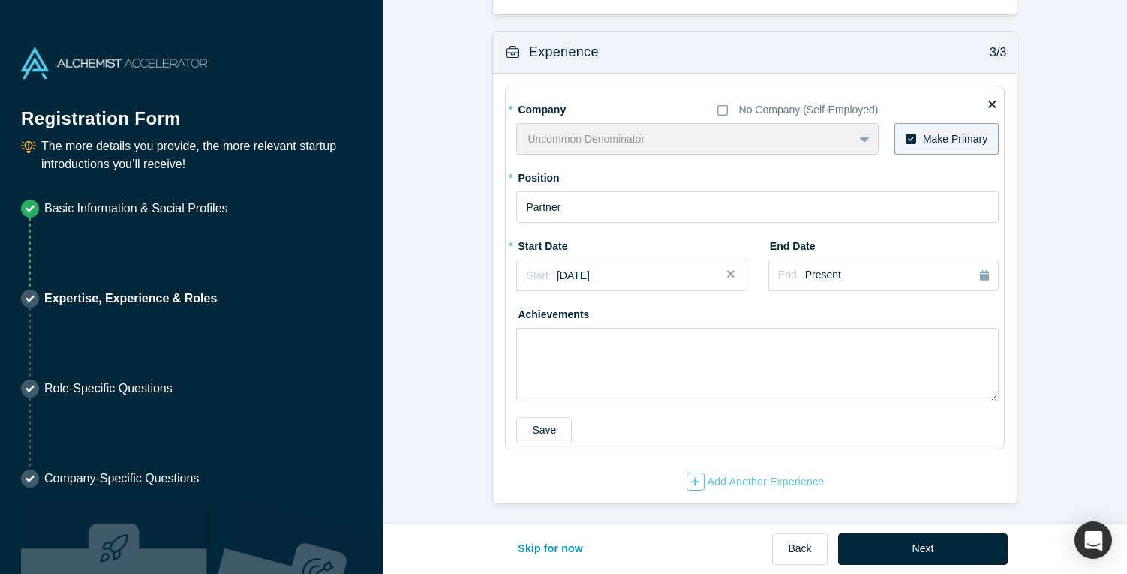
scroll to position [1142, 0]
click at [925, 545] on button "Next" at bounding box center [923, 549] width 170 height 32
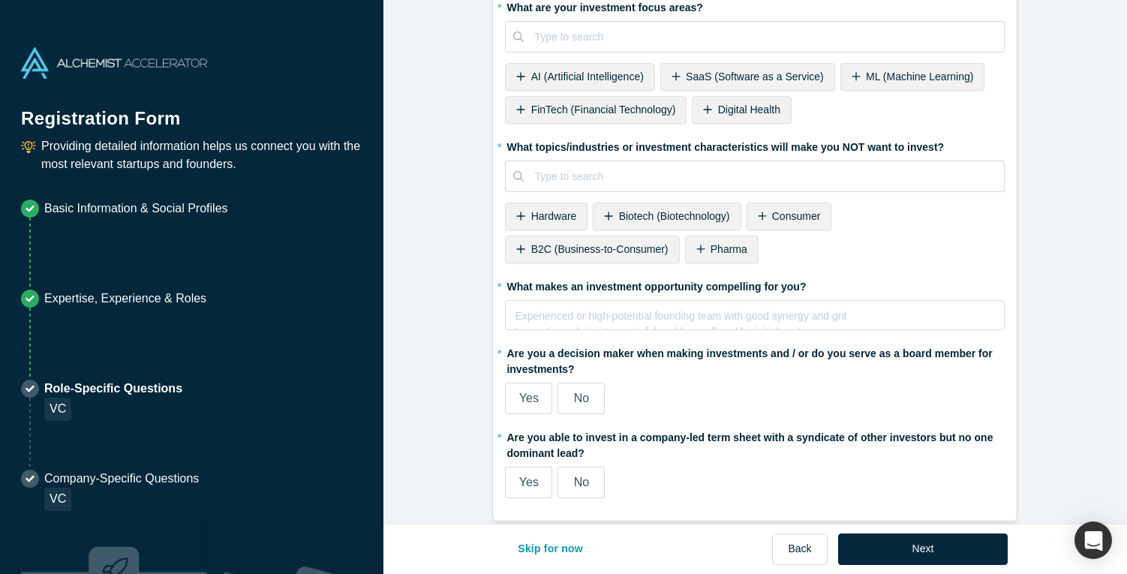
scroll to position [673, 0]
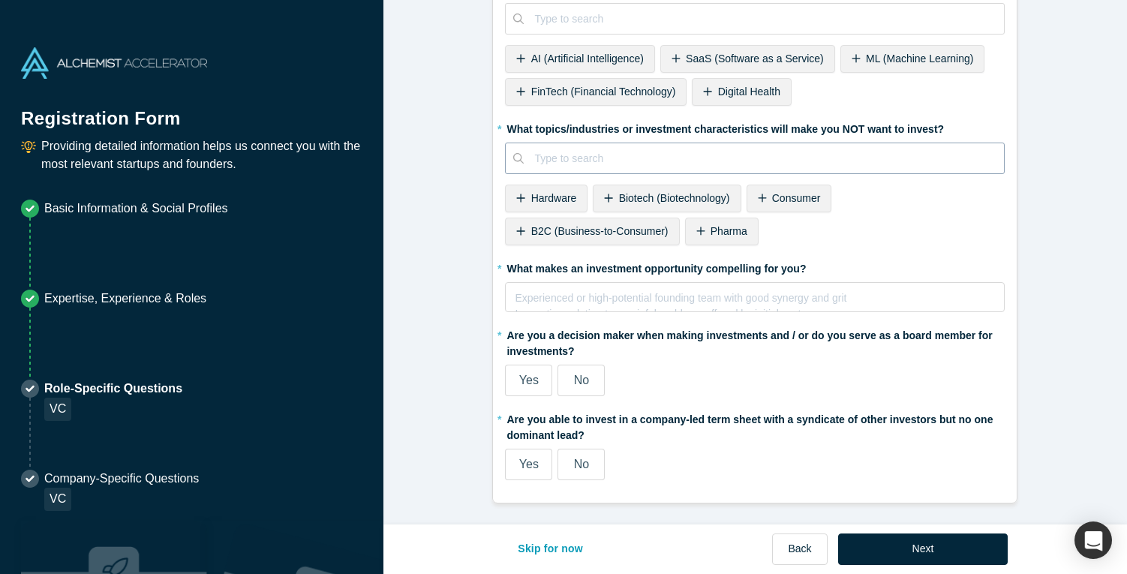
click at [824, 161] on div at bounding box center [763, 158] width 459 height 19
type input "hardware"
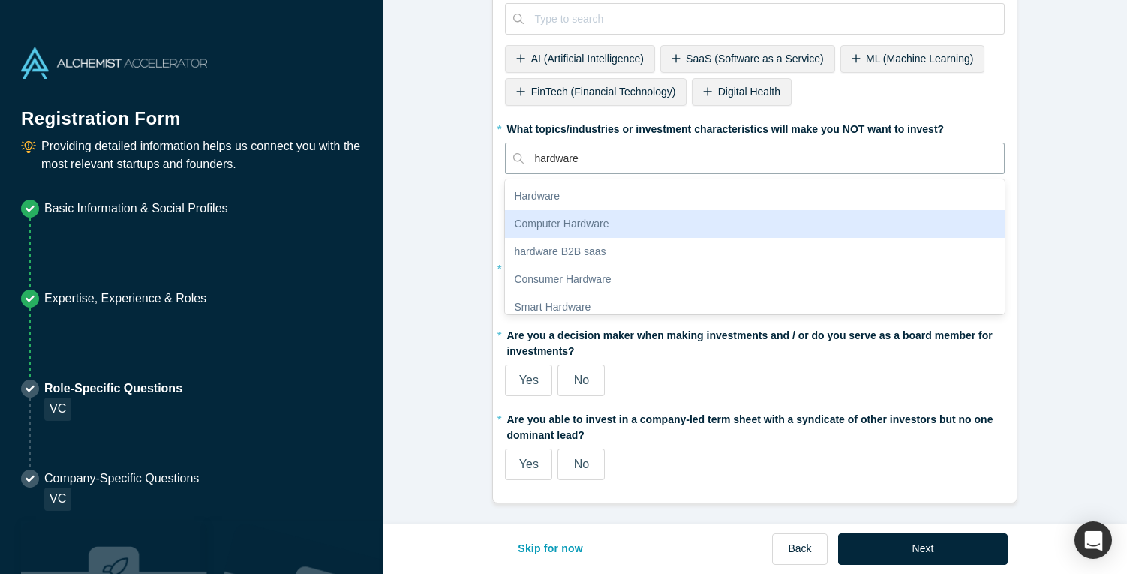
click at [807, 223] on div "Computer Hardware" at bounding box center [755, 224] width 500 height 28
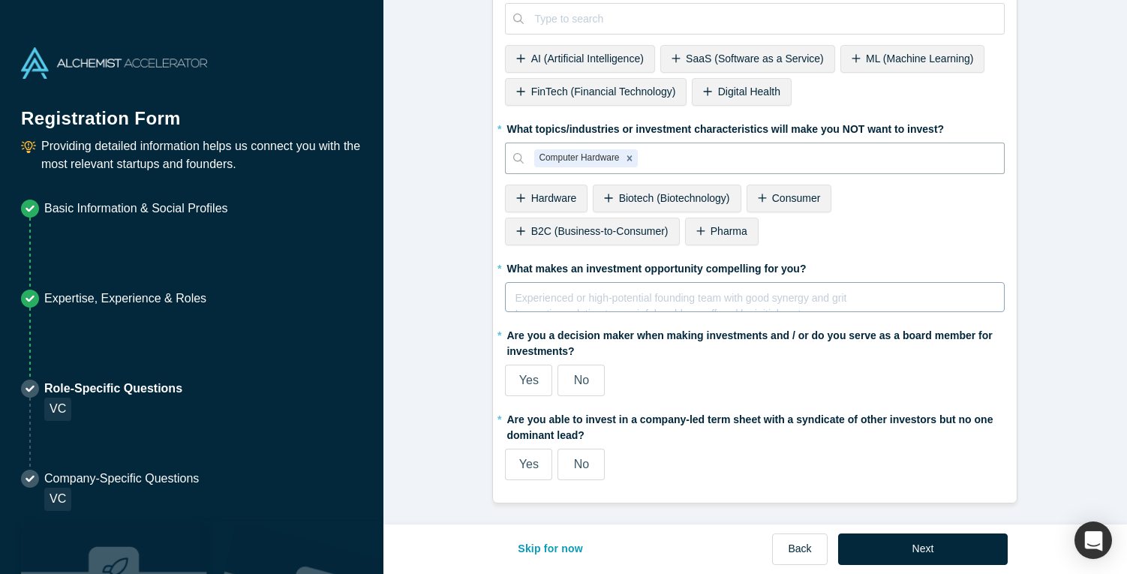
click at [881, 297] on div "rdw-editor" at bounding box center [754, 295] width 479 height 16
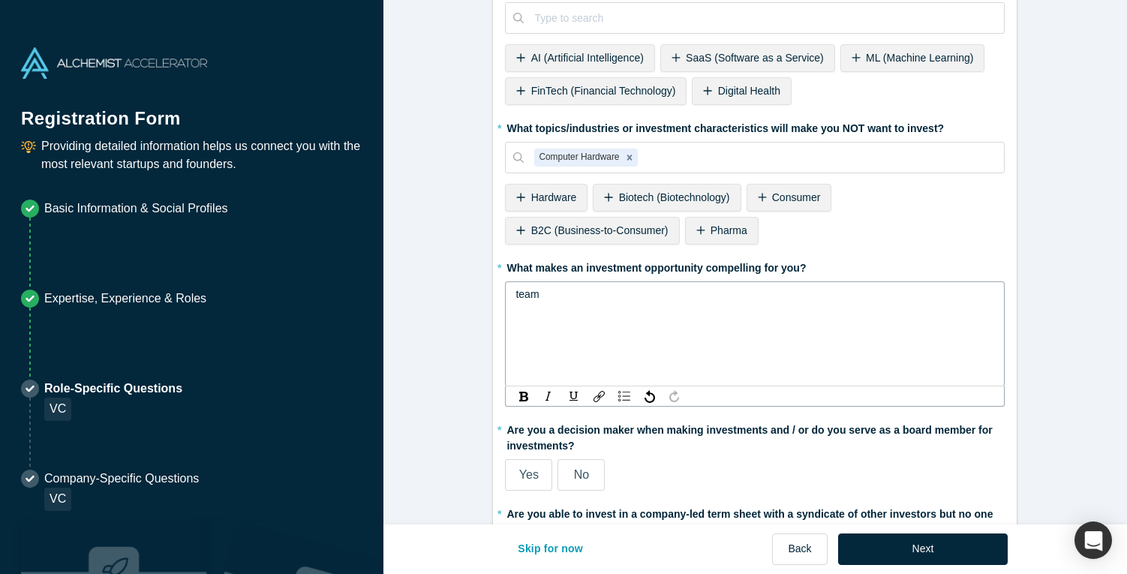
click at [898, 230] on div "* What topics/industries or investment characteristics will make you NOT want t…" at bounding box center [755, 183] width 500 height 134
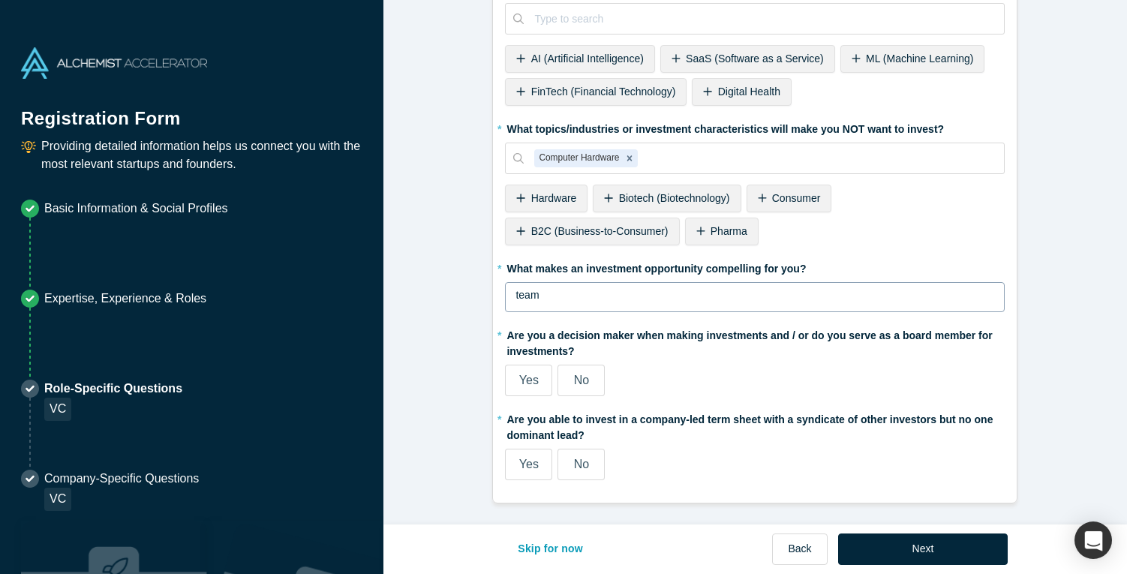
click at [775, 305] on div "team" at bounding box center [755, 297] width 500 height 30
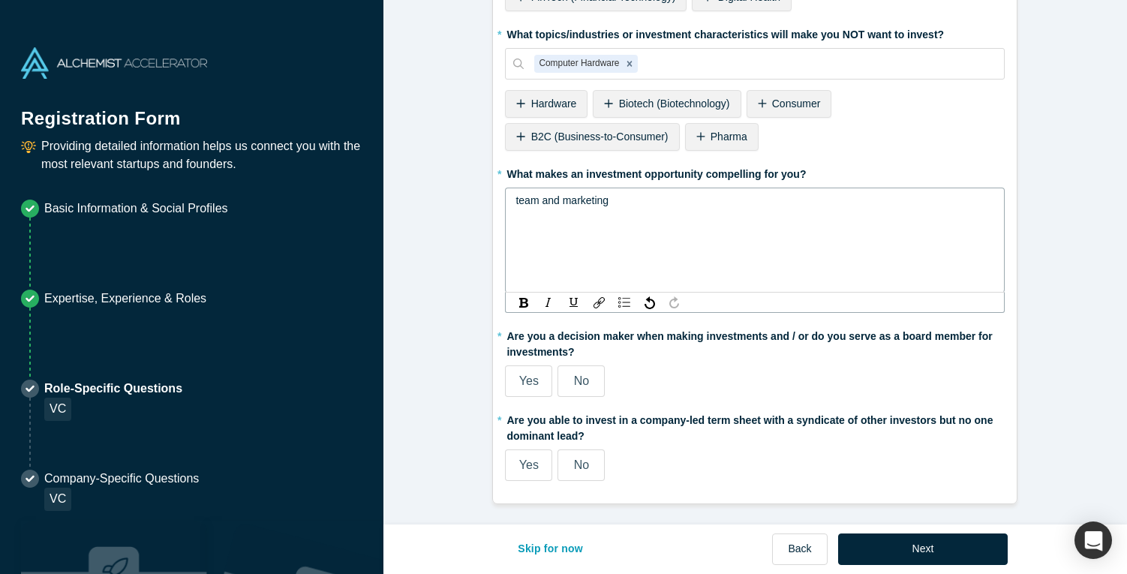
scroll to position [768, 0]
click at [734, 368] on div "Yes No" at bounding box center [692, 381] width 374 height 32
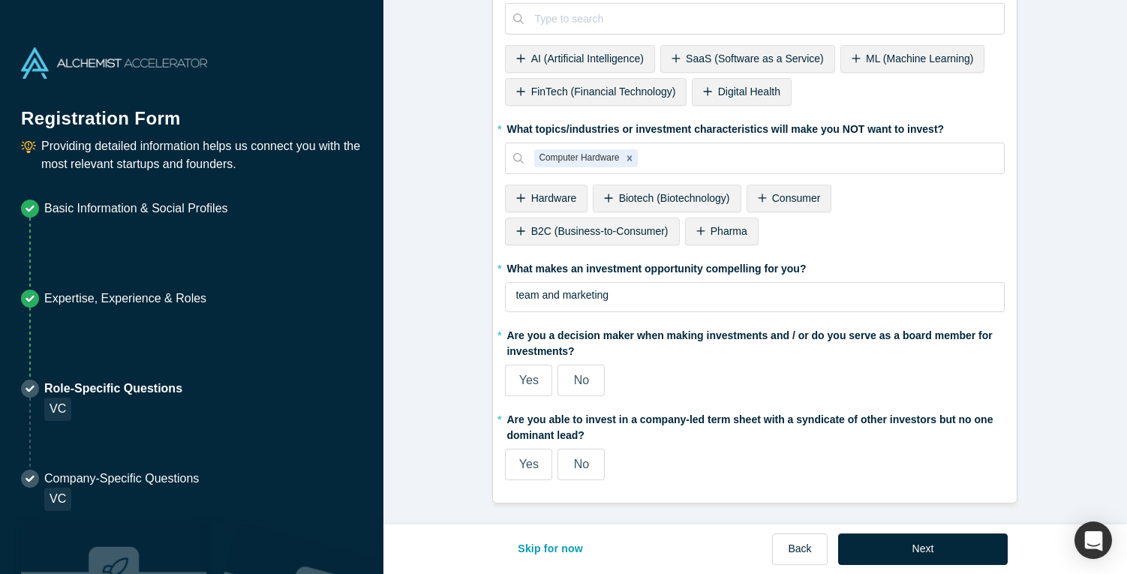
scroll to position [673, 0]
click at [521, 378] on span "Yes" at bounding box center [529, 380] width 20 height 13
click at [0, 0] on input "Yes" at bounding box center [0, 0] width 0 height 0
click at [532, 459] on span "Yes" at bounding box center [529, 464] width 20 height 13
click at [0, 0] on input "Yes" at bounding box center [0, 0] width 0 height 0
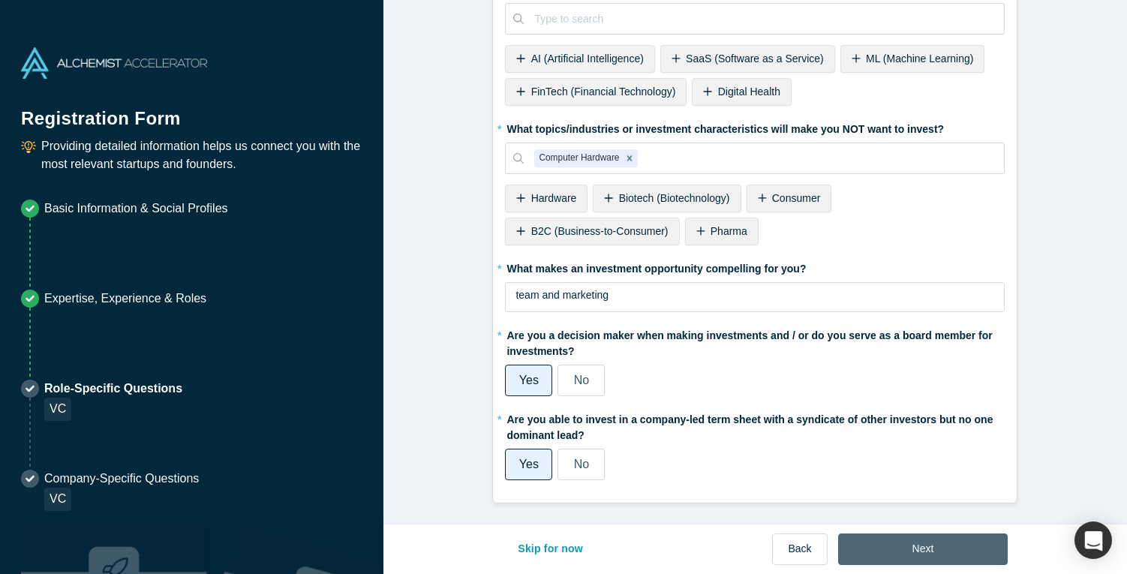
click at [896, 540] on button "Next" at bounding box center [923, 549] width 170 height 32
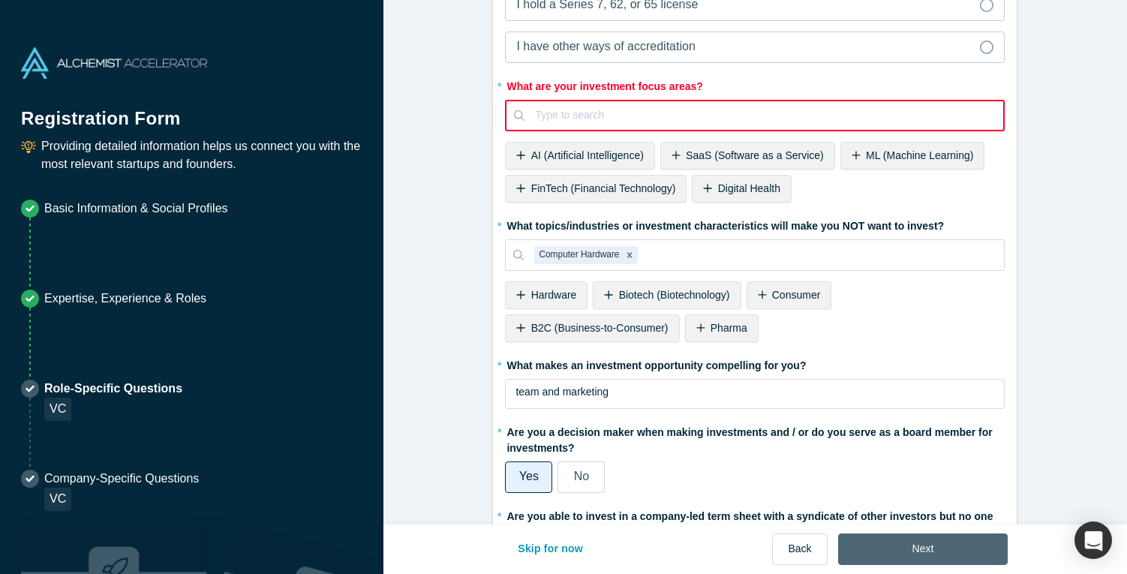
scroll to position [0, 0]
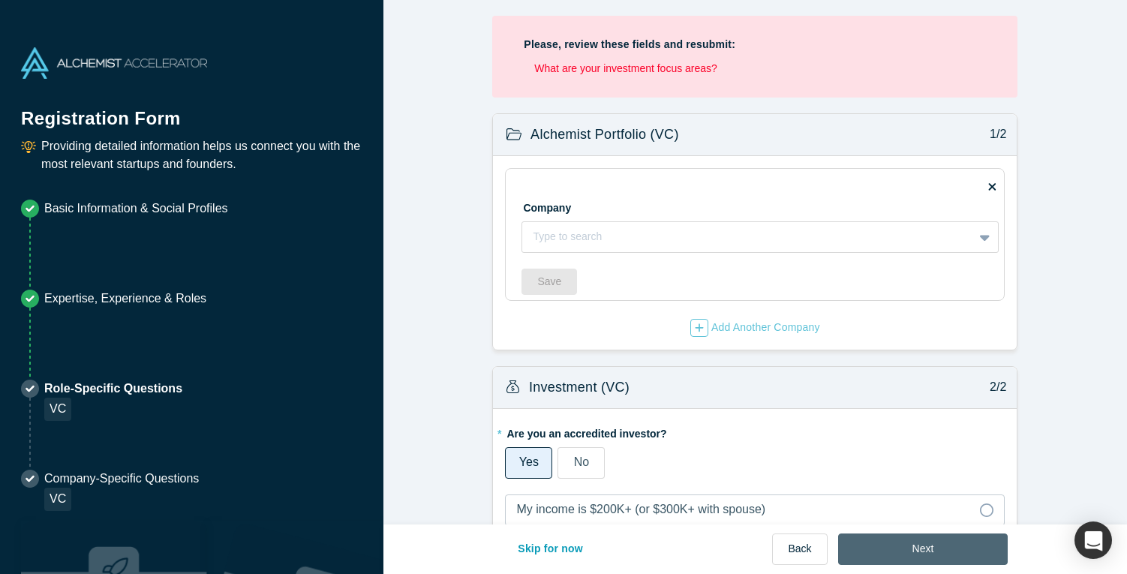
click at [896, 540] on button "Next" at bounding box center [923, 549] width 170 height 32
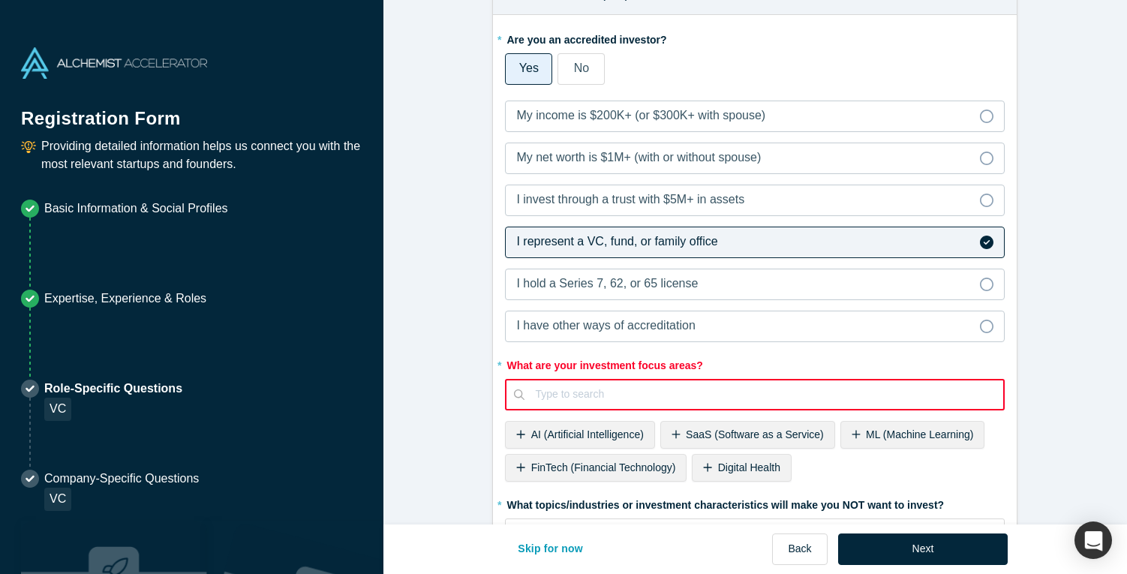
scroll to position [499, 0]
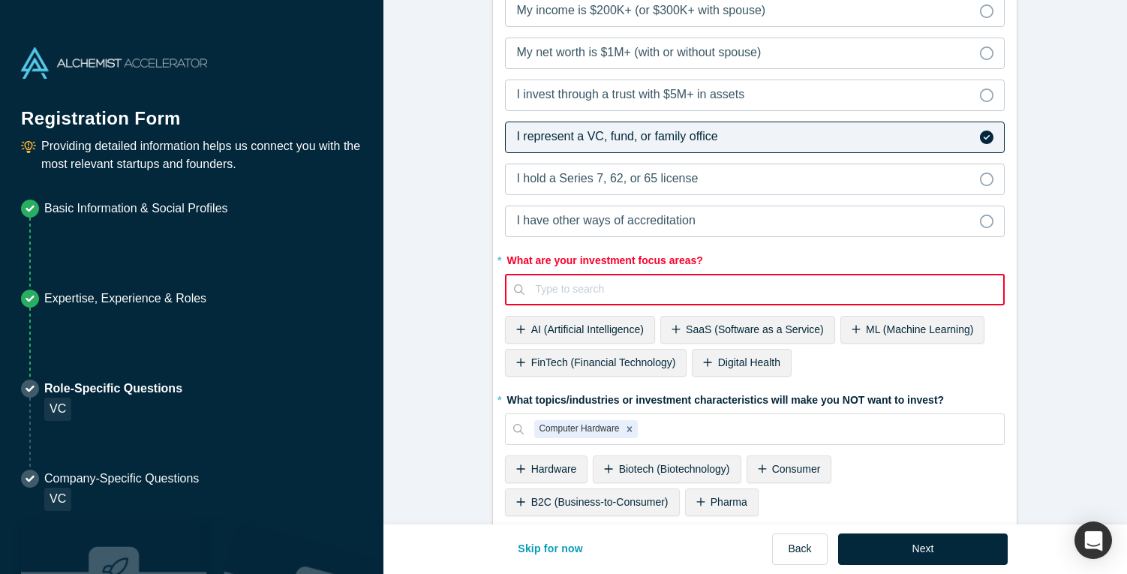
click at [692, 327] on span "SaaS (Software as a Service)" at bounding box center [755, 329] width 138 height 12
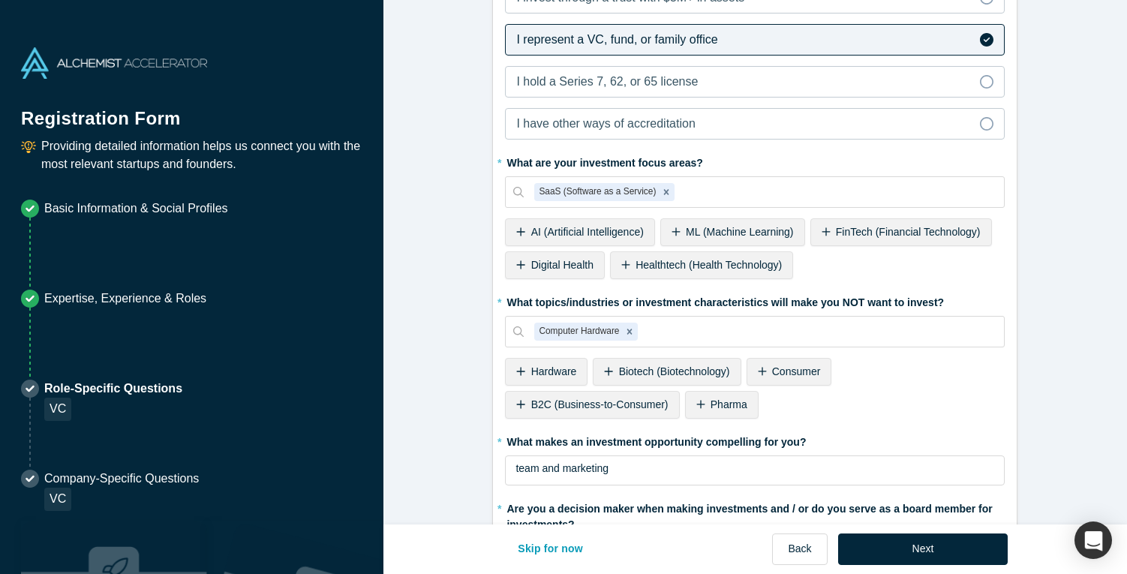
scroll to position [401, 0]
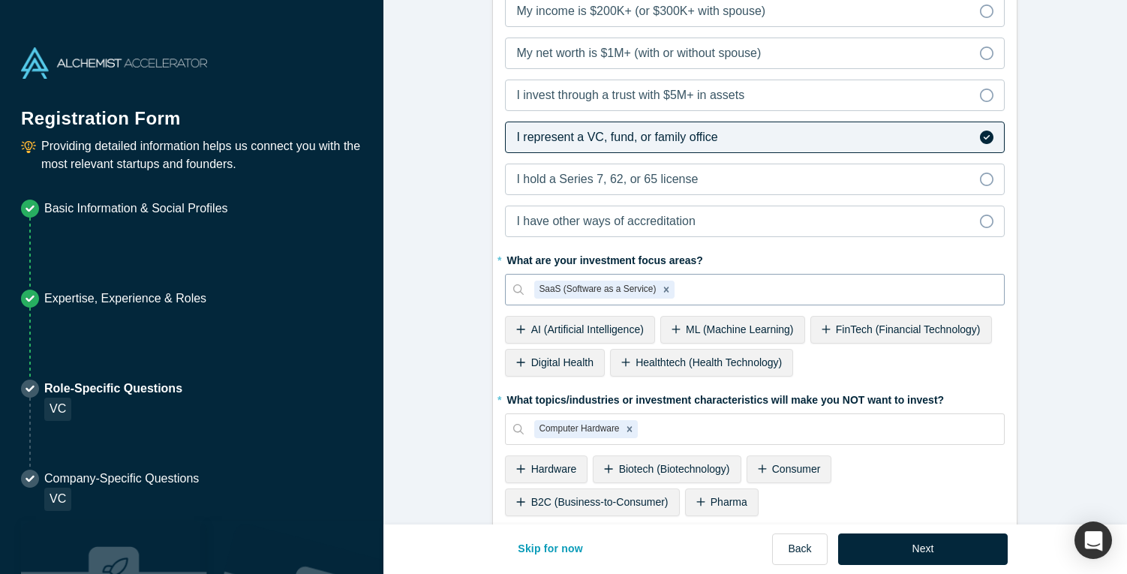
click at [732, 290] on div at bounding box center [835, 290] width 316 height 19
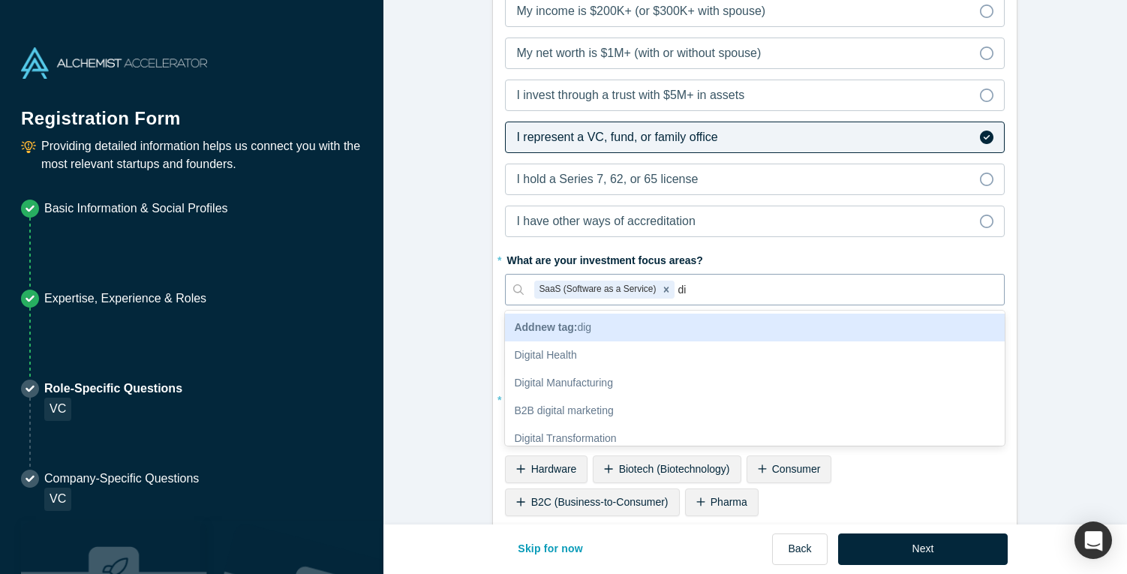
type input "d"
type input "health"
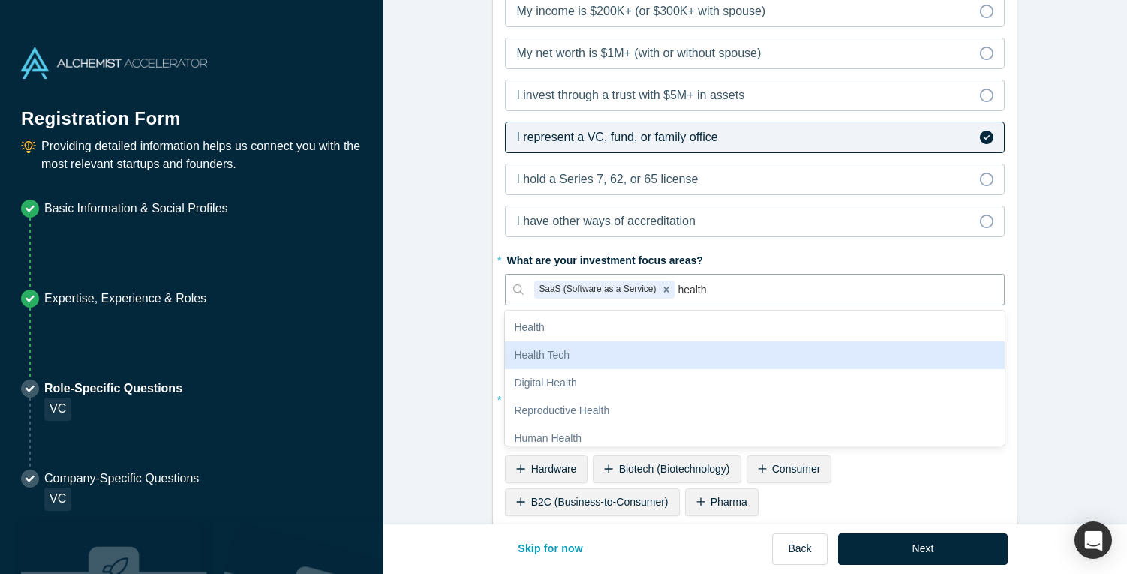
click at [672, 353] on div "Health Tech" at bounding box center [755, 355] width 500 height 28
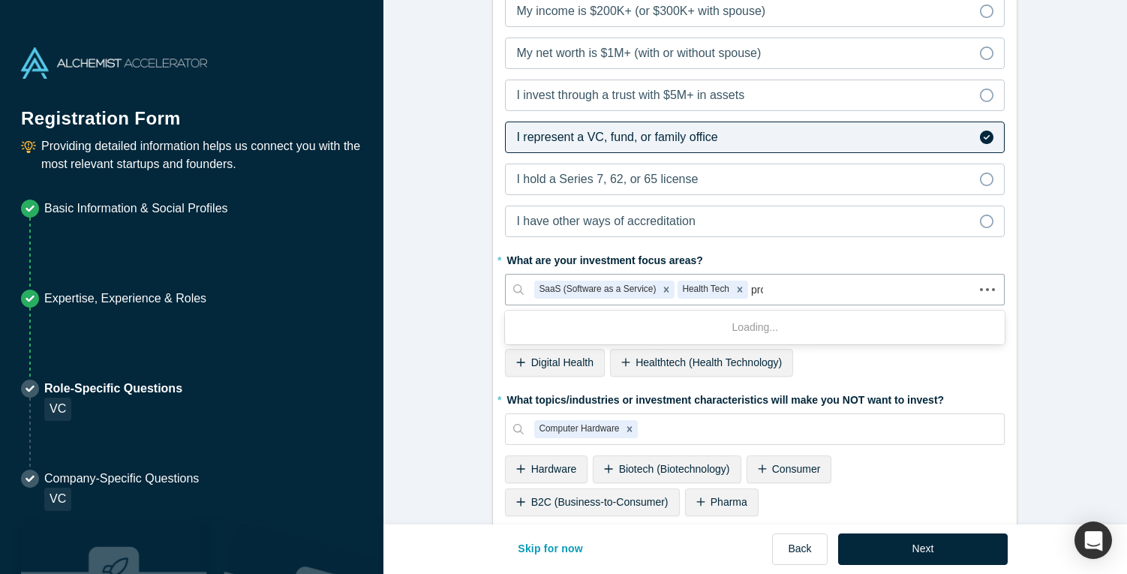
type input "prop"
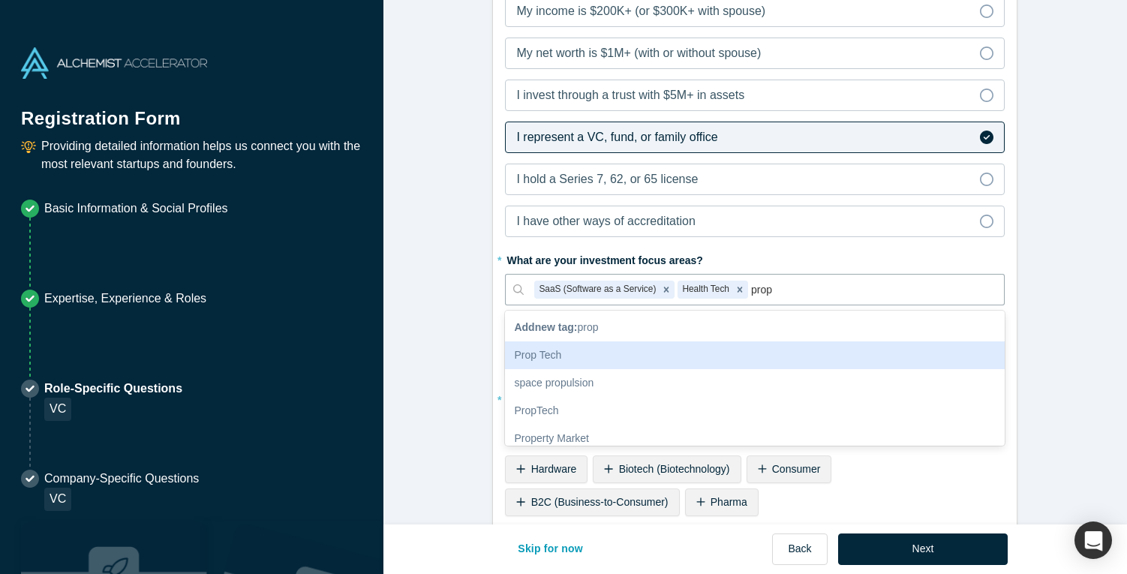
click at [648, 364] on div "Prop Tech" at bounding box center [755, 355] width 500 height 28
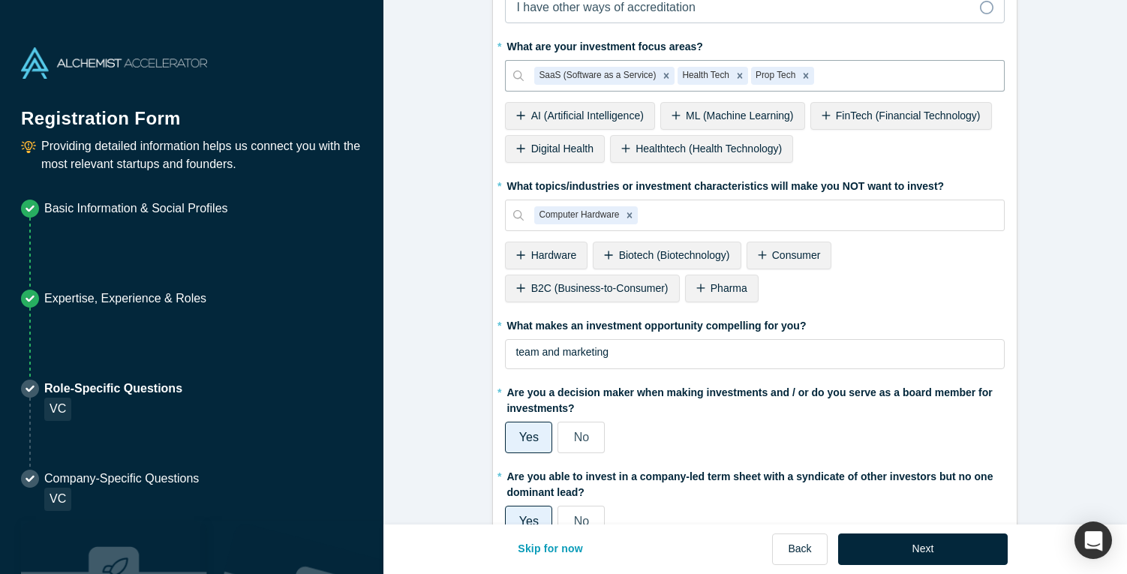
scroll to position [673, 0]
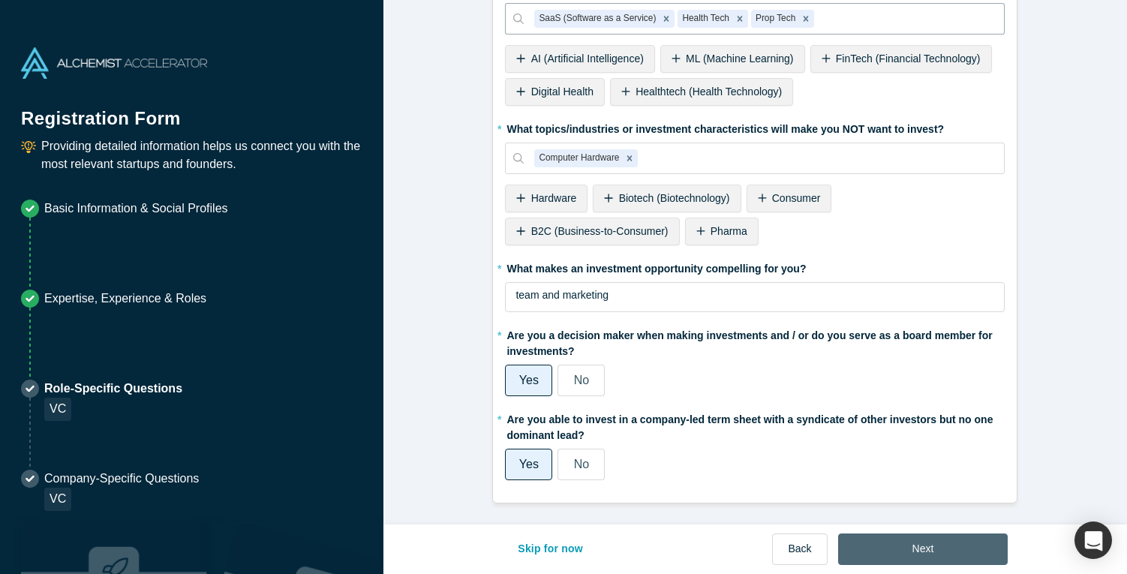
click at [909, 548] on button "Next" at bounding box center [923, 549] width 170 height 32
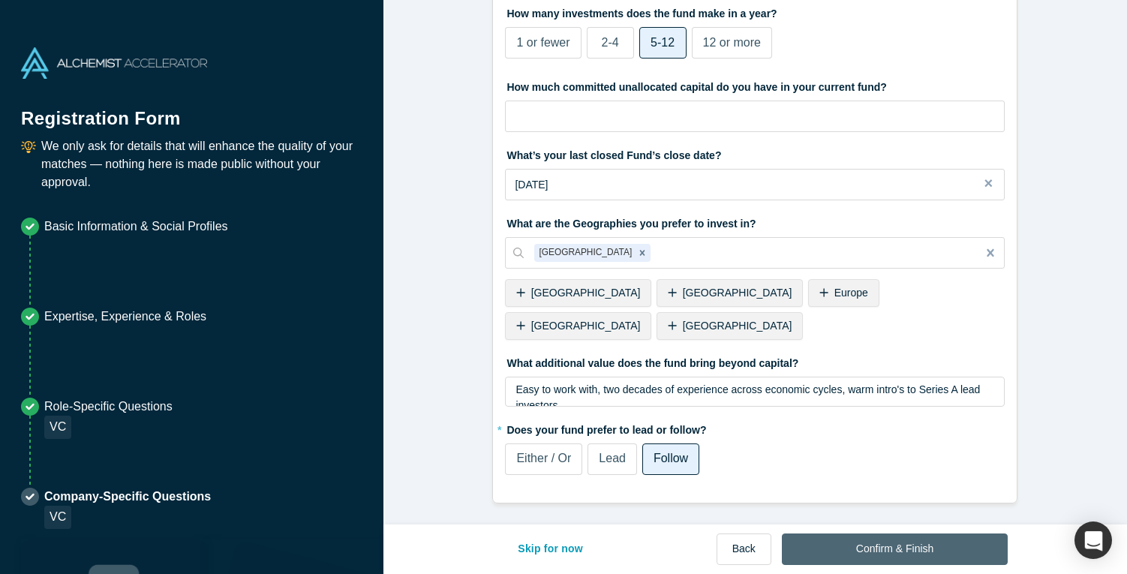
scroll to position [0, 0]
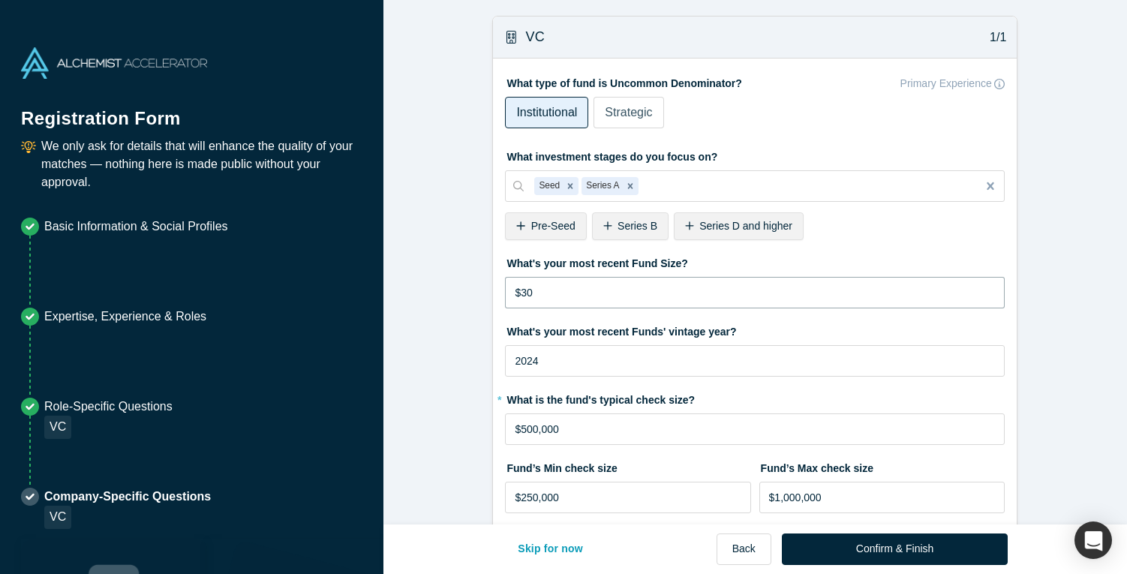
click at [781, 290] on input "$30" at bounding box center [755, 293] width 500 height 32
click at [715, 300] on input "$30" at bounding box center [755, 293] width 500 height 32
click at [670, 296] on input "$30" at bounding box center [755, 293] width 500 height 32
type input "$30"
click at [665, 297] on input "$30" at bounding box center [755, 293] width 500 height 32
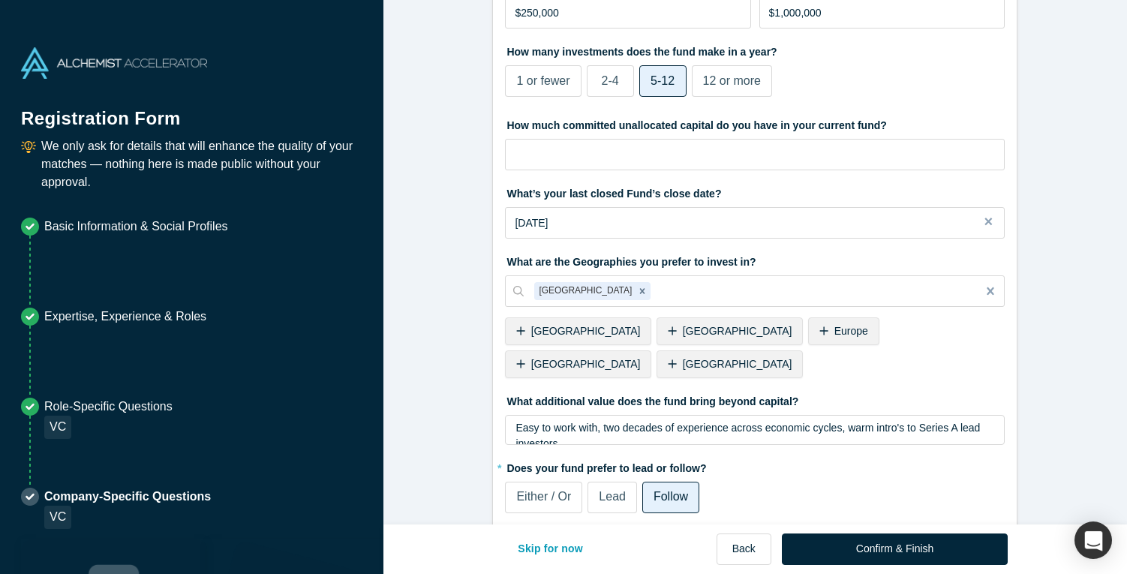
scroll to position [490, 0]
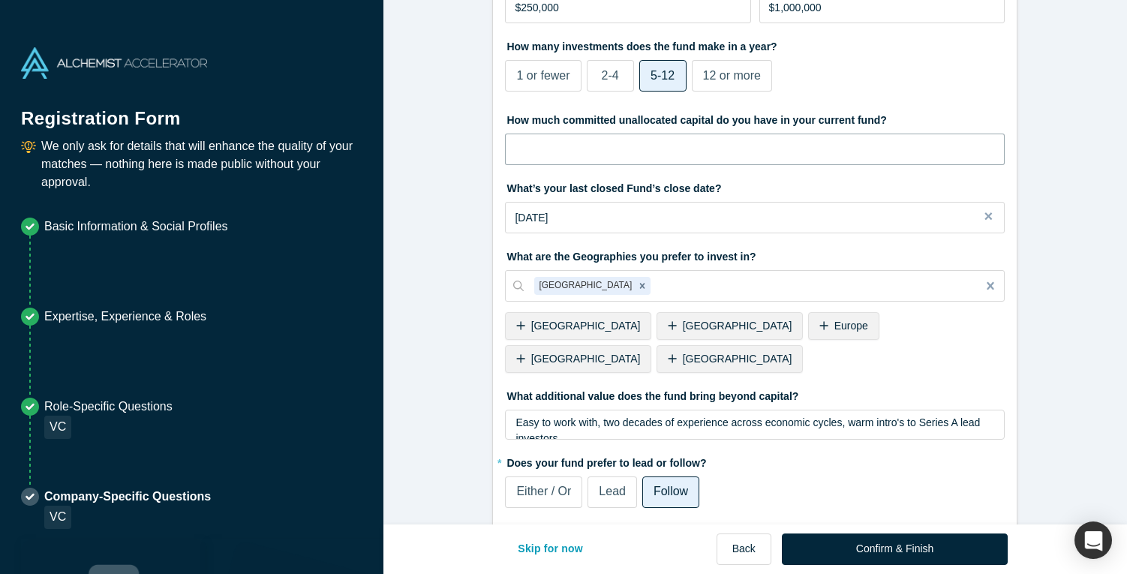
click at [753, 152] on input "tel" at bounding box center [755, 150] width 500 height 32
type input "$1"
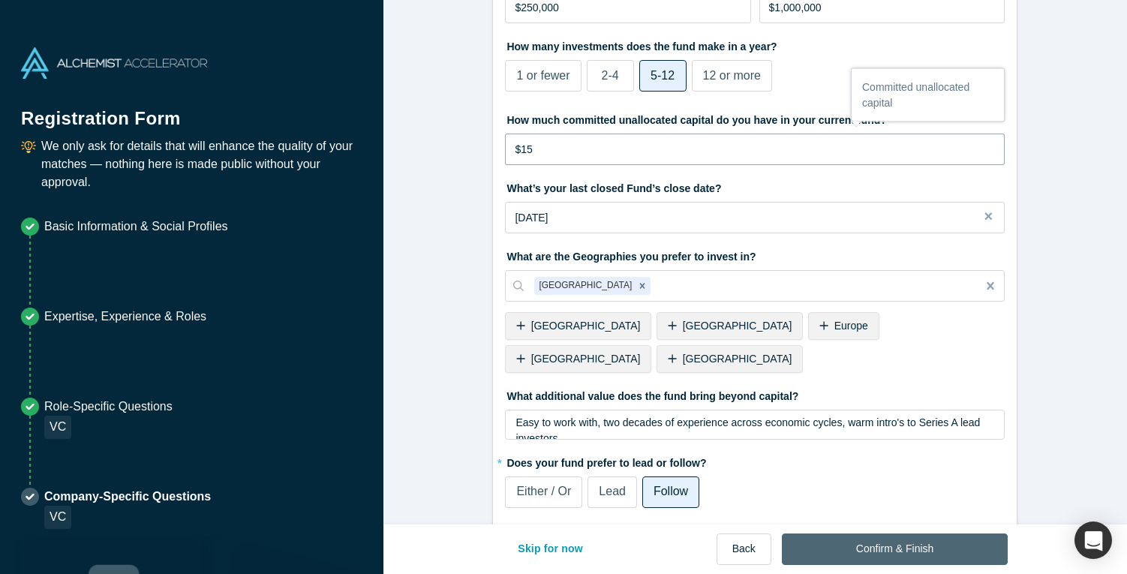
type input "$15"
click at [881, 542] on button "Confirm & Finish" at bounding box center [895, 549] width 226 height 32
